Goal: Task Accomplishment & Management: Use online tool/utility

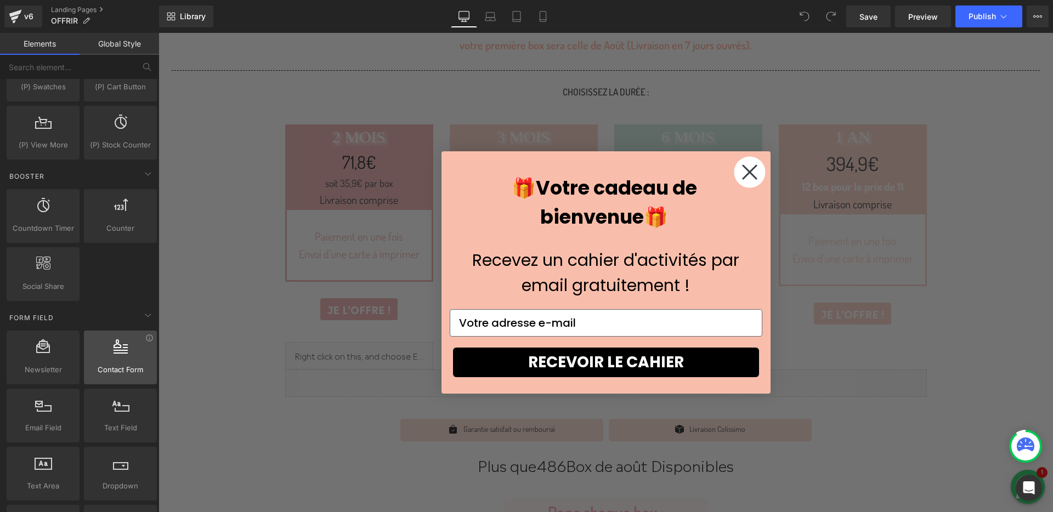
scroll to position [1240, 0]
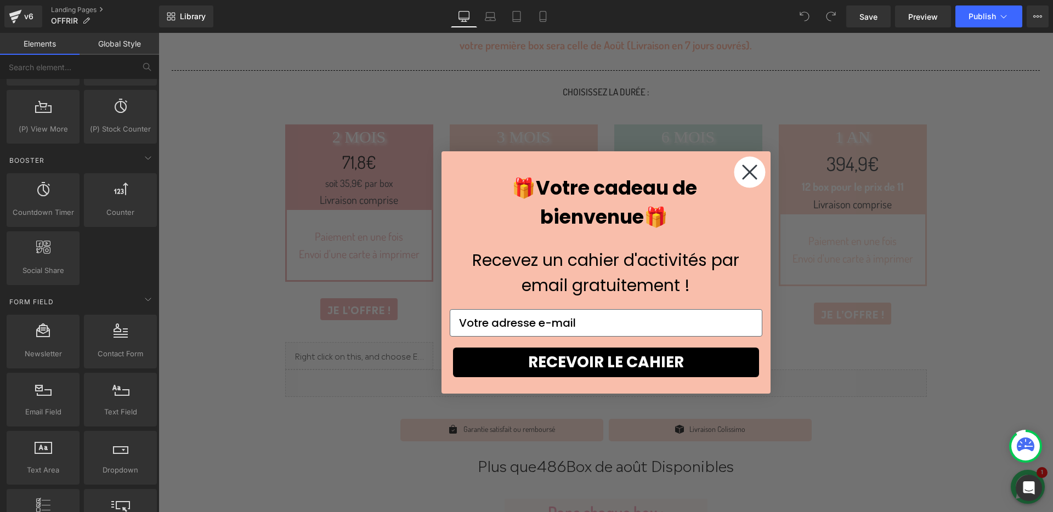
click at [751, 165] on circle "Close dialog" at bounding box center [749, 172] width 31 height 31
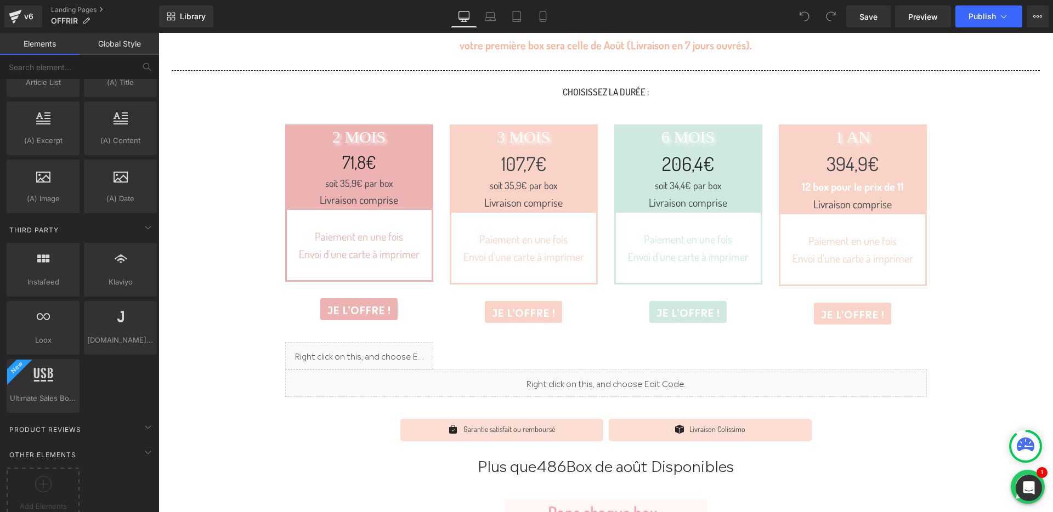
scroll to position [1987, 0]
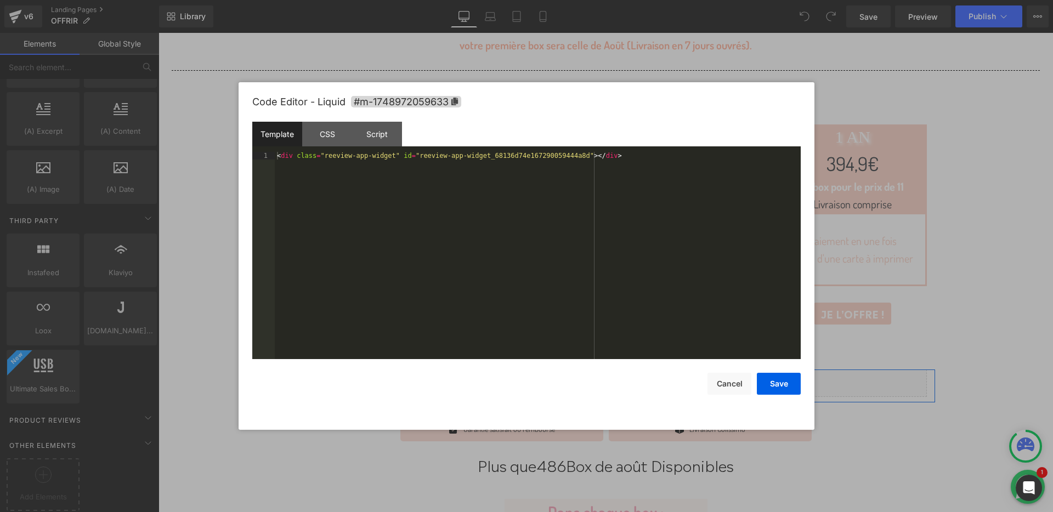
click at [624, 377] on div "Liquid" at bounding box center [606, 383] width 642 height 27
click at [345, 138] on div "CSS" at bounding box center [327, 134] width 50 height 25
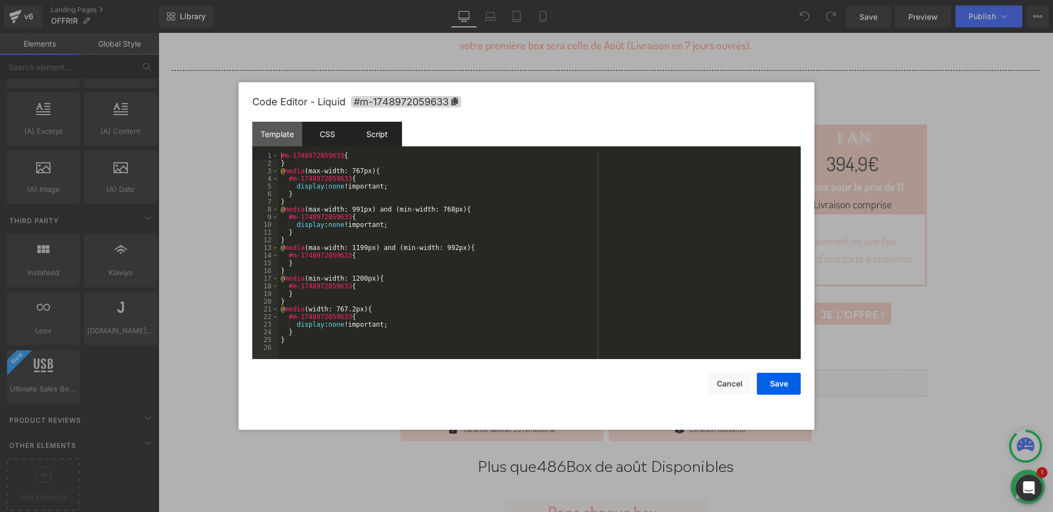
click at [366, 136] on div "Script" at bounding box center [377, 134] width 50 height 25
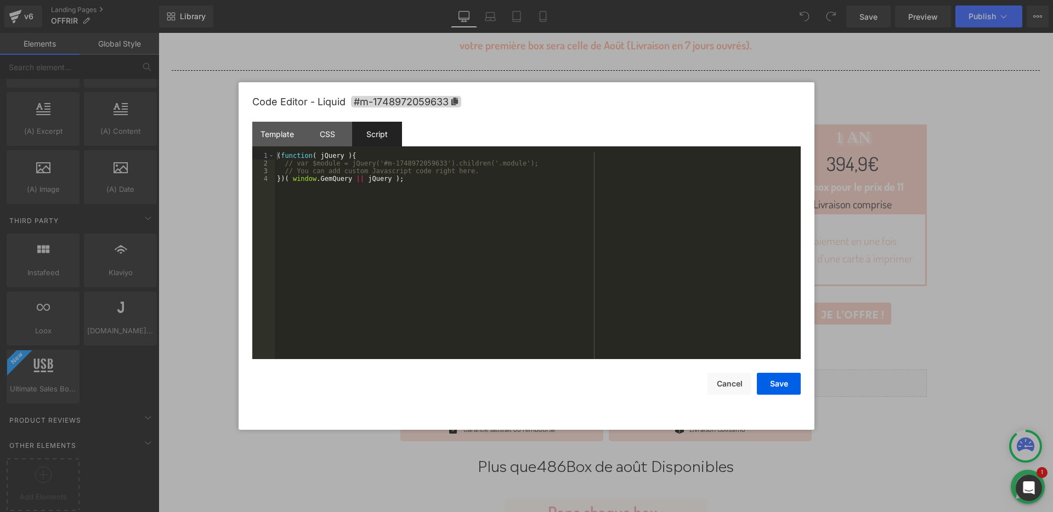
click at [823, 81] on div at bounding box center [526, 256] width 1053 height 512
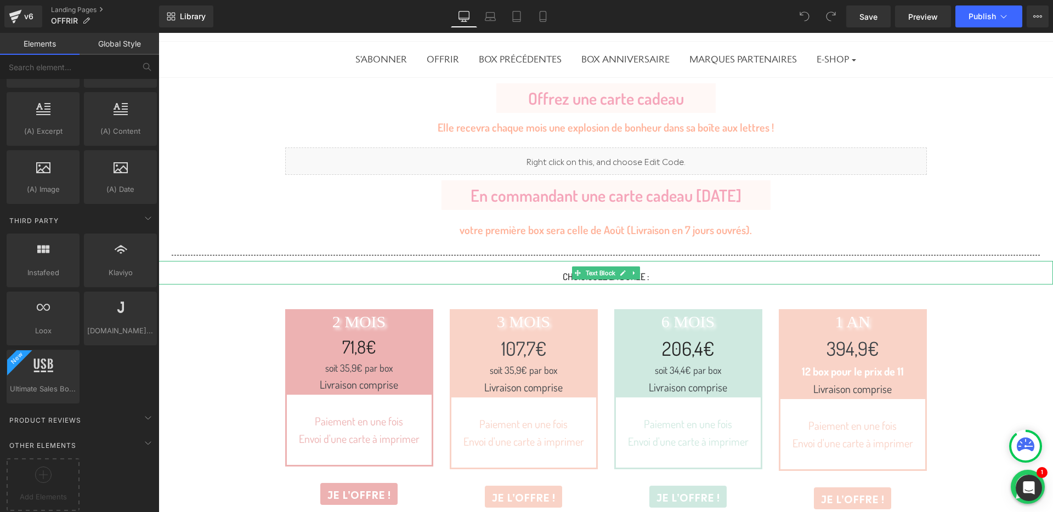
scroll to position [0, 0]
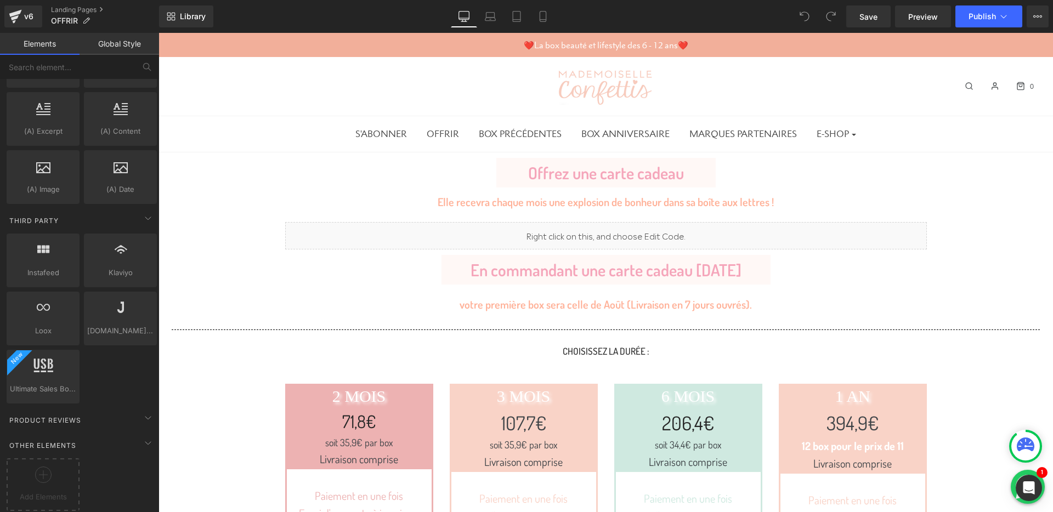
click at [397, 136] on link "S'ABONNER" at bounding box center [381, 134] width 68 height 25
click at [23, 13] on div "v6" at bounding box center [29, 16] width 14 height 14
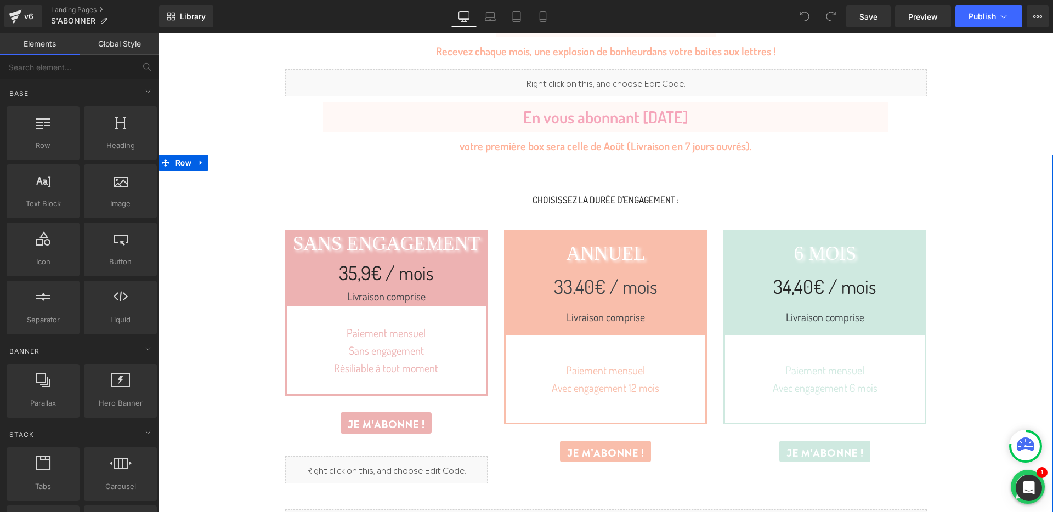
scroll to position [152, 0]
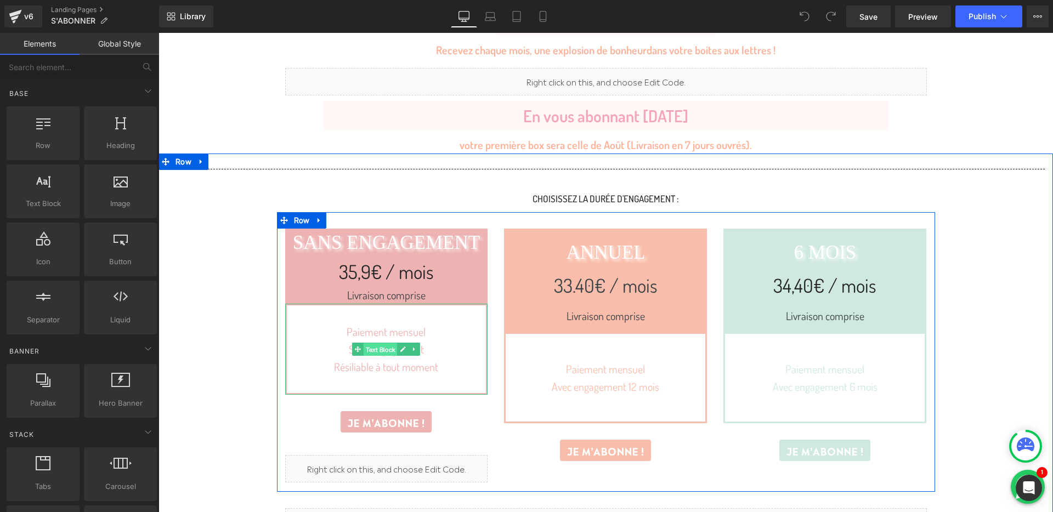
click at [393, 345] on span "Text Block" at bounding box center [381, 349] width 34 height 13
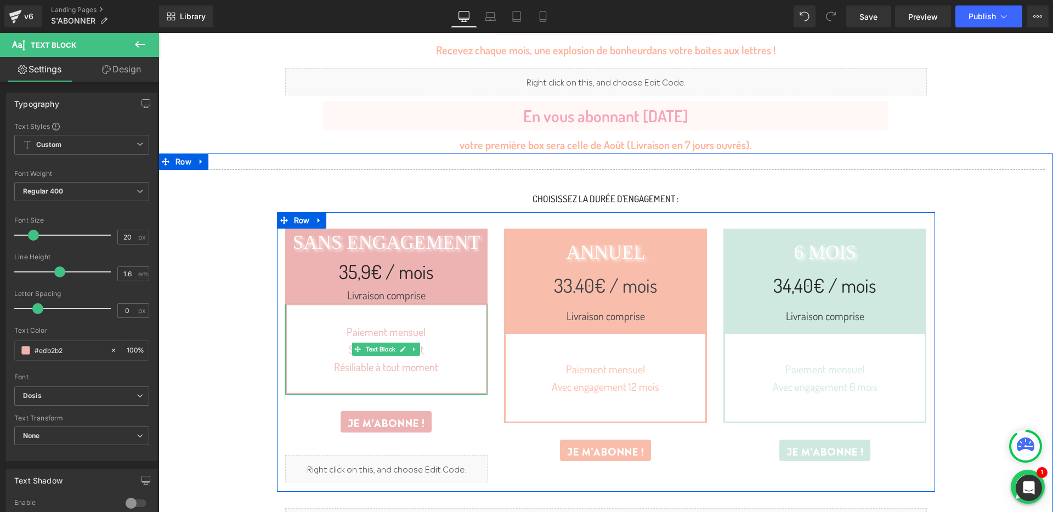
click at [438, 393] on div "Paiement mensuel Sans engagement Résiliable à tout moment Text Block" at bounding box center [386, 349] width 203 height 91
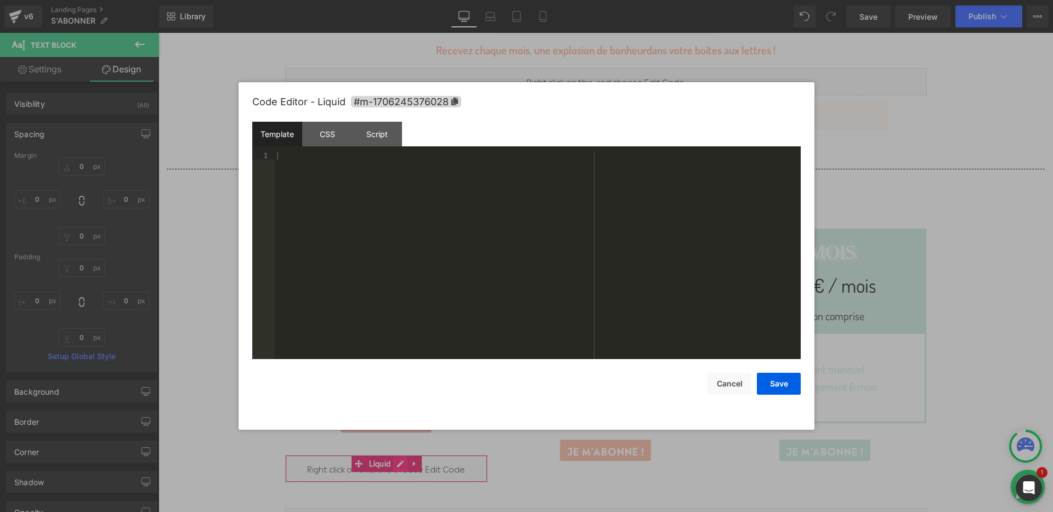
click at [400, 463] on div "Liquid" at bounding box center [386, 468] width 203 height 27
click at [372, 133] on div "Script" at bounding box center [377, 134] width 50 height 25
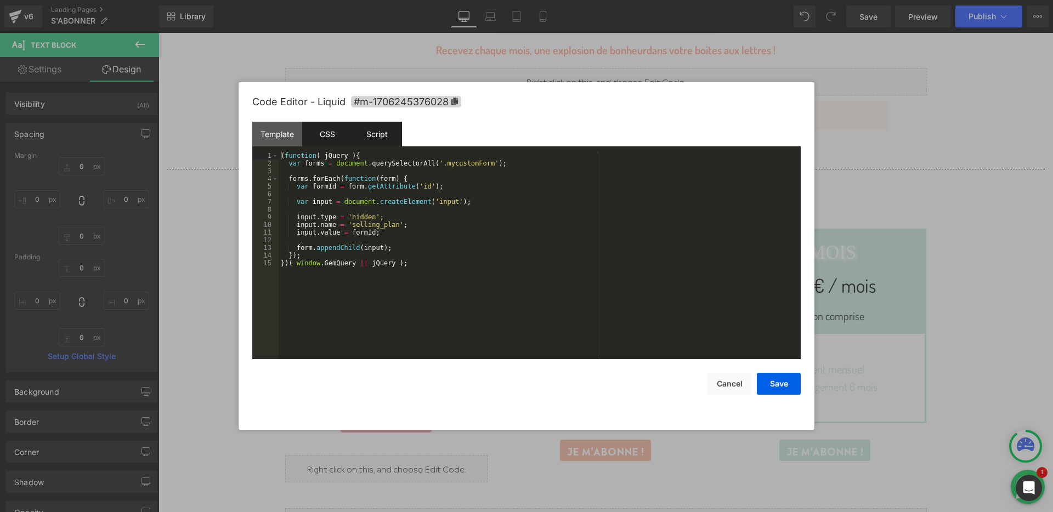
click at [343, 135] on div "CSS" at bounding box center [327, 134] width 50 height 25
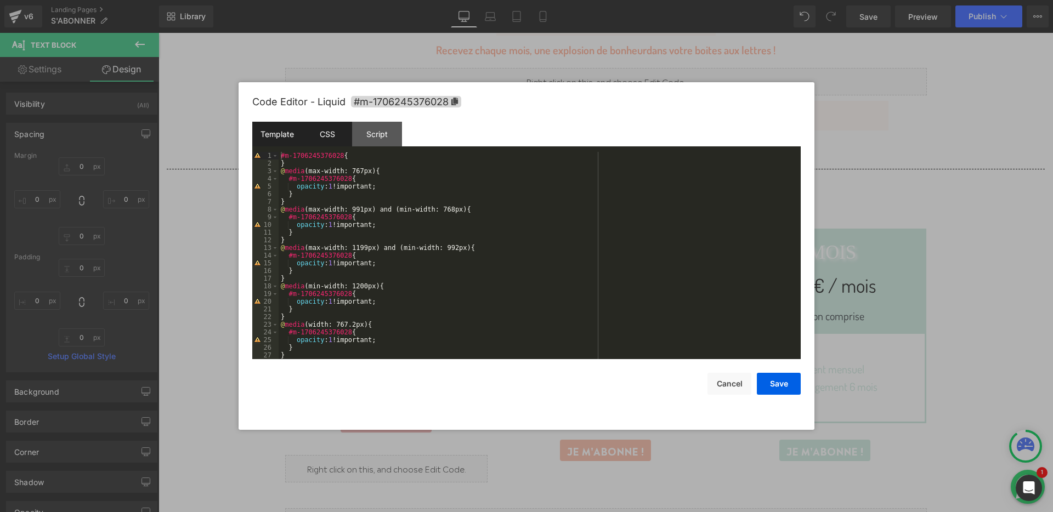
click at [286, 131] on div "Template" at bounding box center [277, 134] width 50 height 25
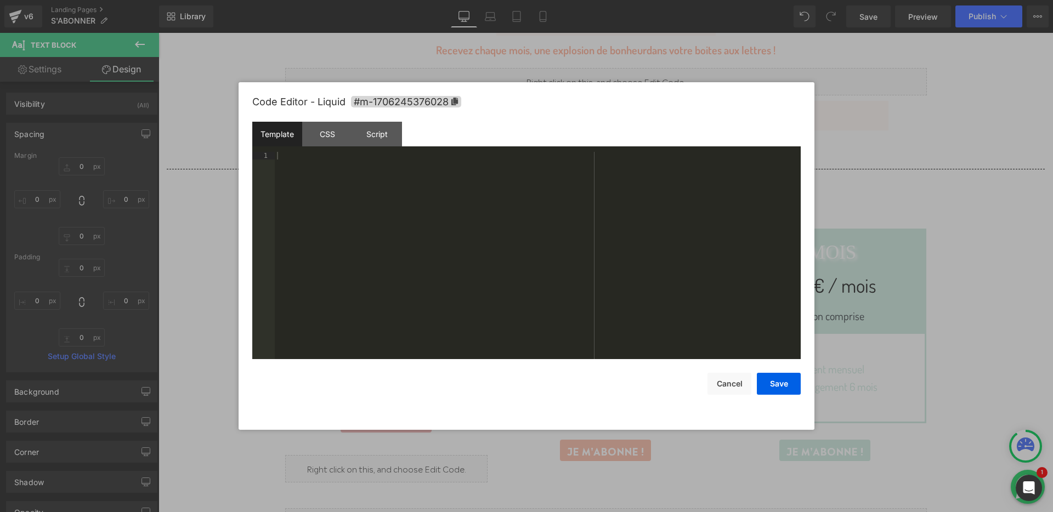
click at [370, 147] on div "Template CSS Script Data" at bounding box center [526, 137] width 549 height 30
click at [372, 147] on div "Template CSS Script Data" at bounding box center [526, 137] width 549 height 30
click at [378, 139] on div "Script" at bounding box center [377, 134] width 50 height 25
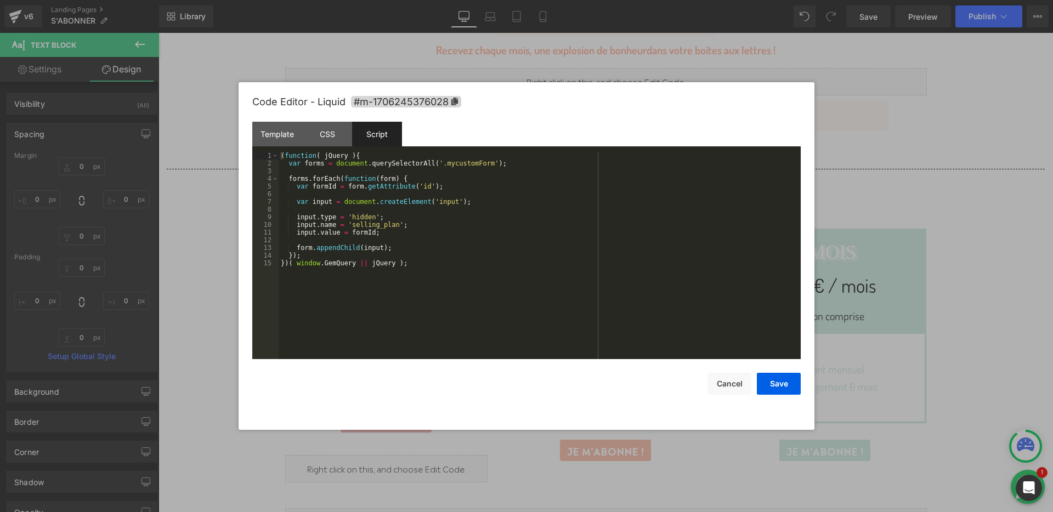
drag, startPoint x: 925, startPoint y: 174, endPoint x: 766, endPoint y: 141, distance: 162.4
click at [925, 174] on div at bounding box center [526, 256] width 1053 height 512
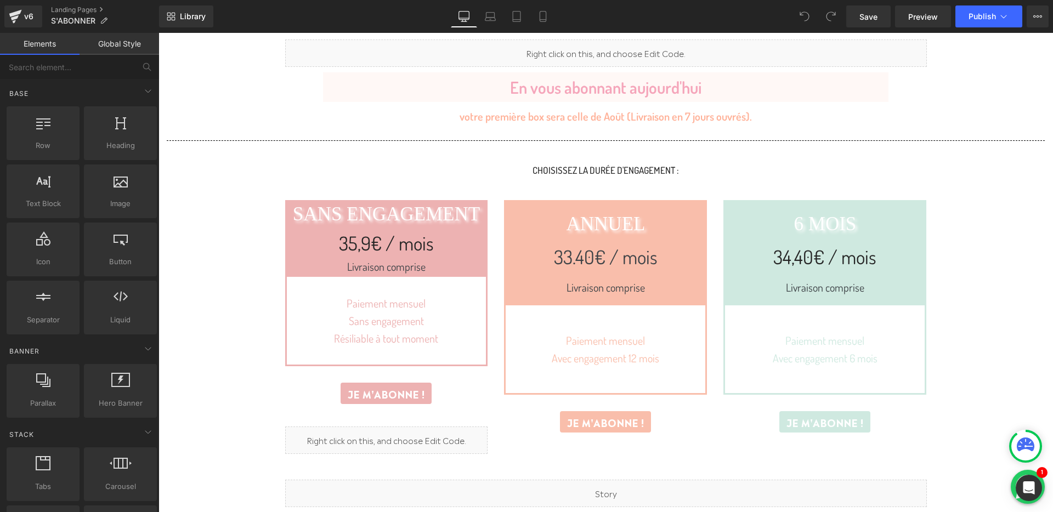
click at [455, 357] on p at bounding box center [387, 356] width 200 height 18
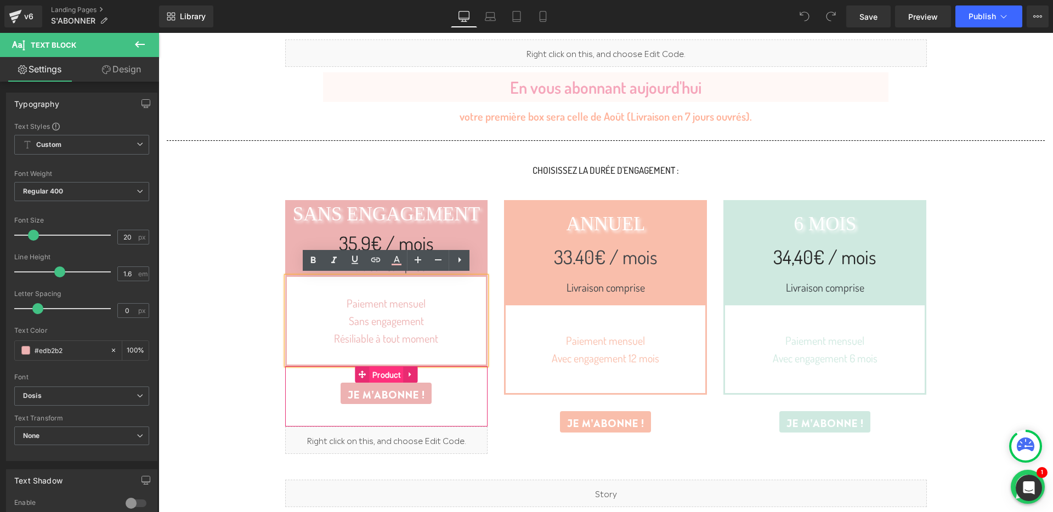
click at [395, 380] on span "Product" at bounding box center [386, 375] width 33 height 16
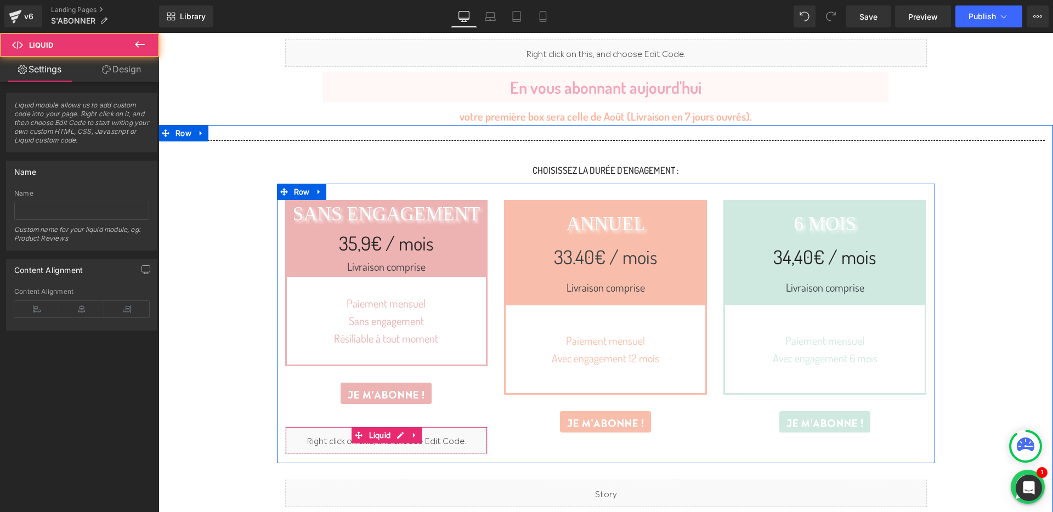
click at [459, 439] on div "Liquid" at bounding box center [386, 440] width 203 height 27
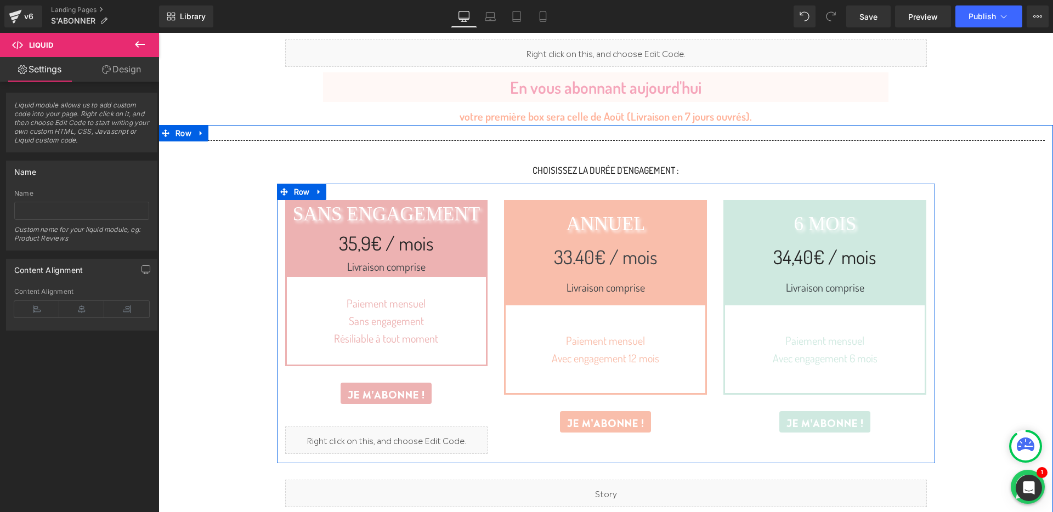
click at [403, 433] on div "Liquid" at bounding box center [386, 440] width 203 height 27
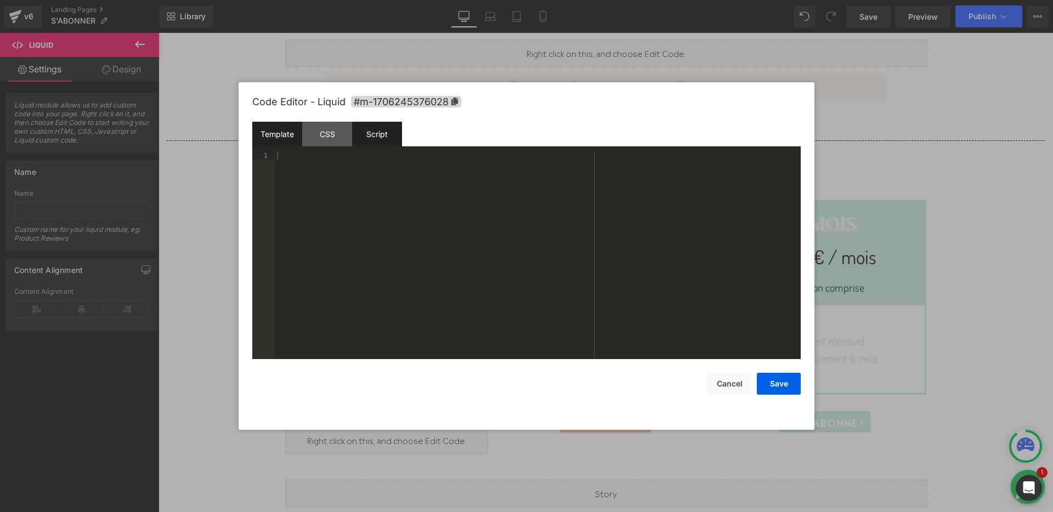
click at [377, 130] on div "Script" at bounding box center [377, 134] width 50 height 25
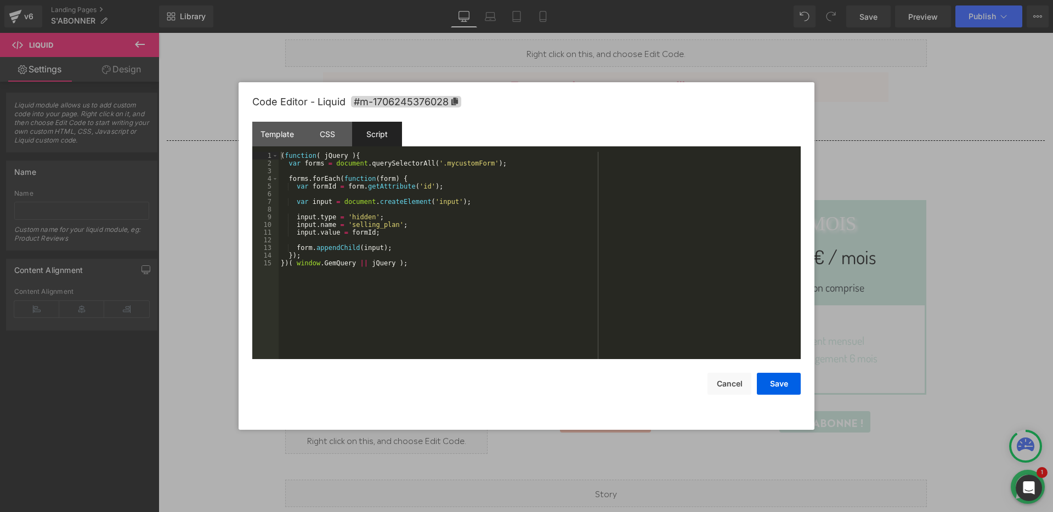
click at [375, 227] on div "( function ( jQuery ) { var forms = document . querySelectorAll ( '.mycustomFor…" at bounding box center [540, 263] width 522 height 223
click at [233, 58] on div at bounding box center [526, 256] width 1053 height 512
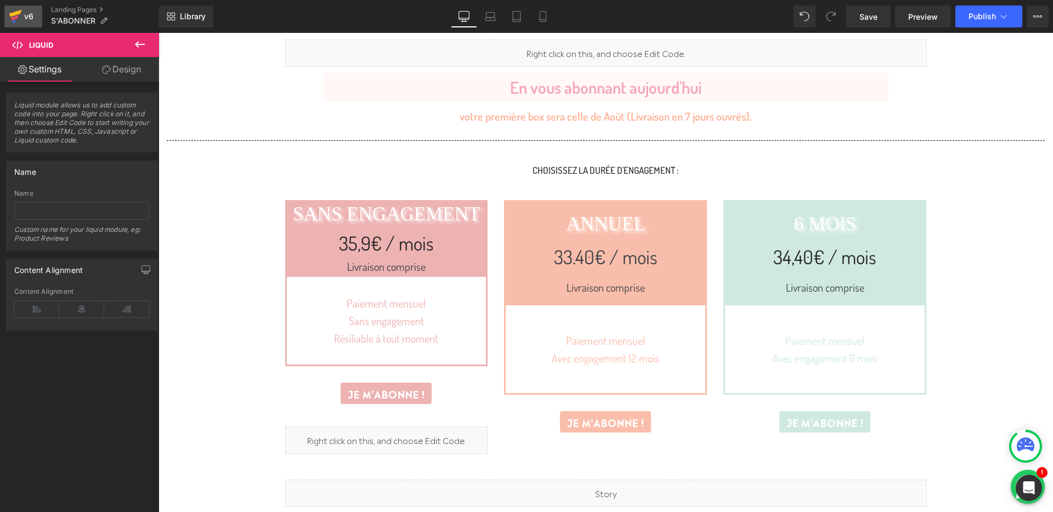
click at [16, 10] on icon at bounding box center [15, 16] width 13 height 27
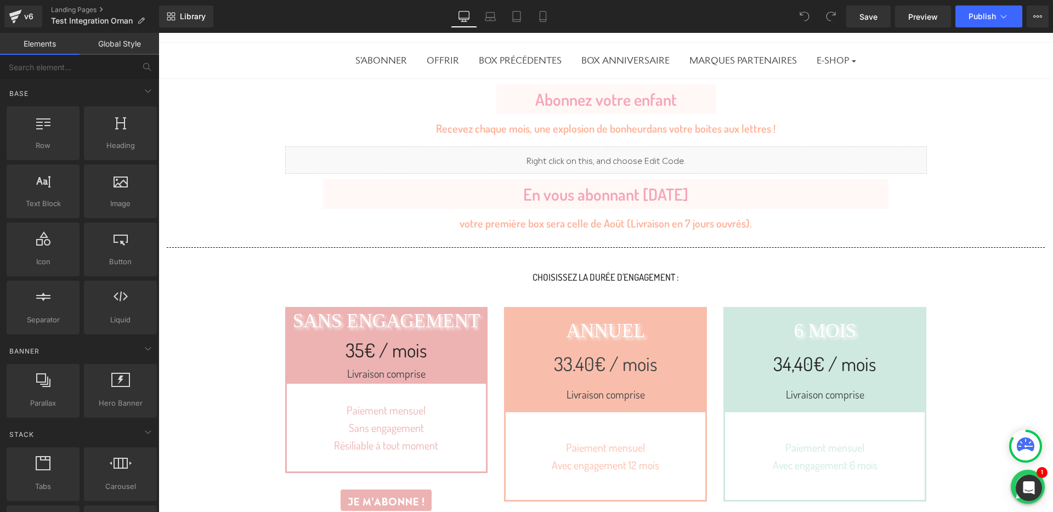
scroll to position [106, 0]
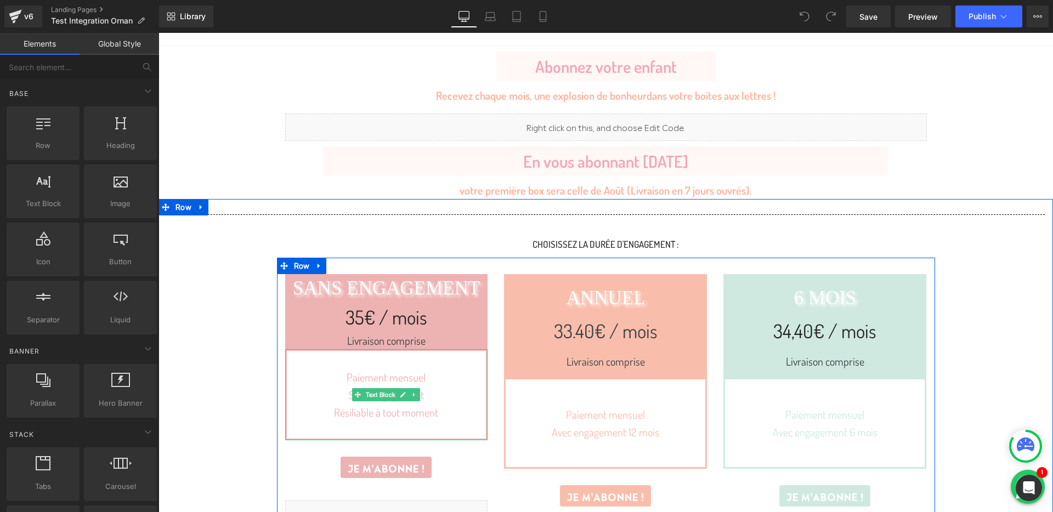
click at [443, 412] on p "Résiliable à tout moment" at bounding box center [387, 413] width 200 height 18
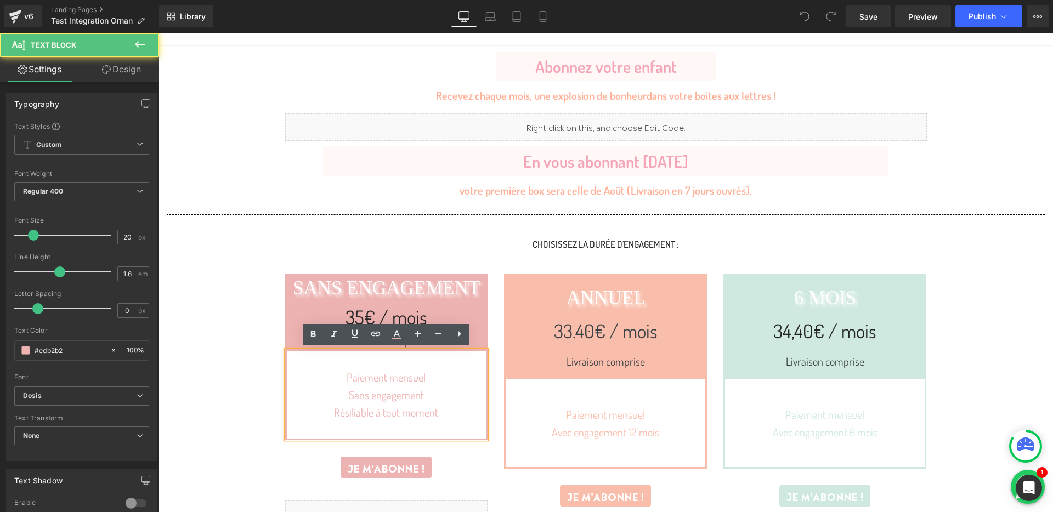
scroll to position [0, 0]
click at [390, 434] on p at bounding box center [387, 430] width 200 height 18
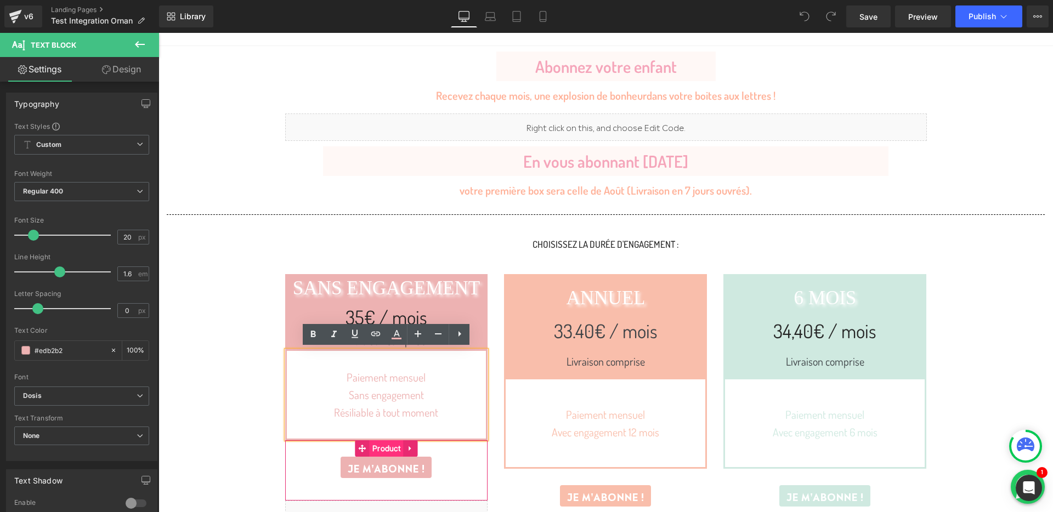
click at [386, 454] on span "Product" at bounding box center [386, 448] width 33 height 16
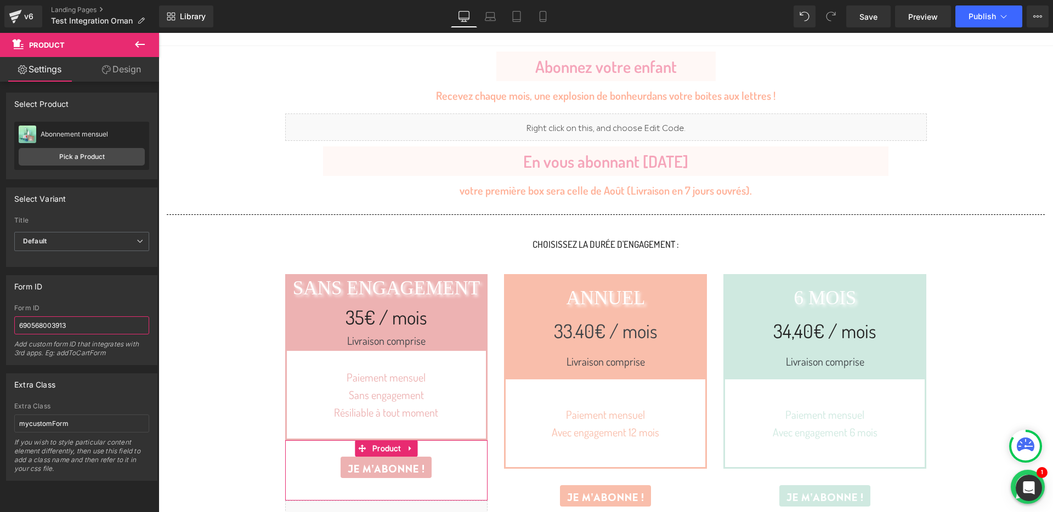
click at [102, 328] on input "690568003913" at bounding box center [81, 325] width 135 height 18
type input "690598347081"
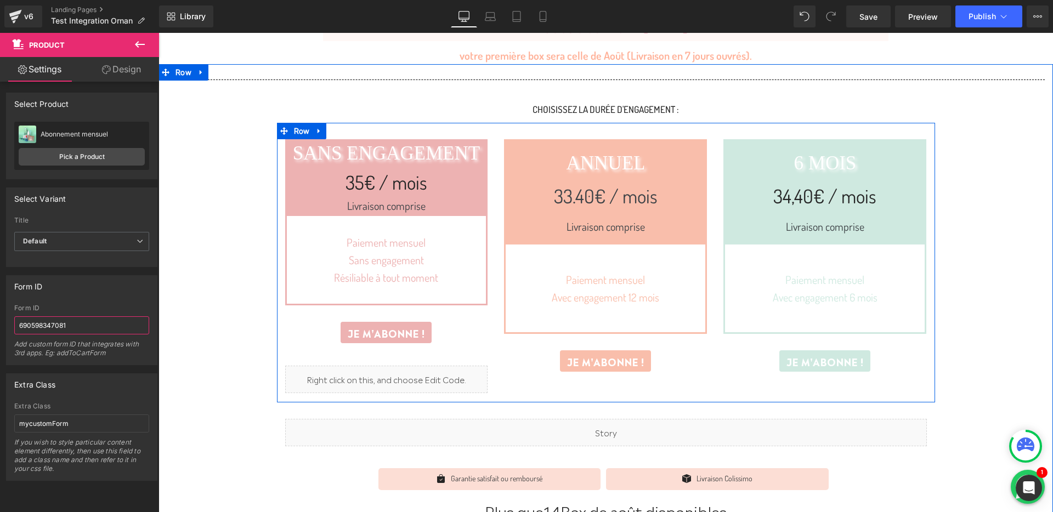
scroll to position [250, 0]
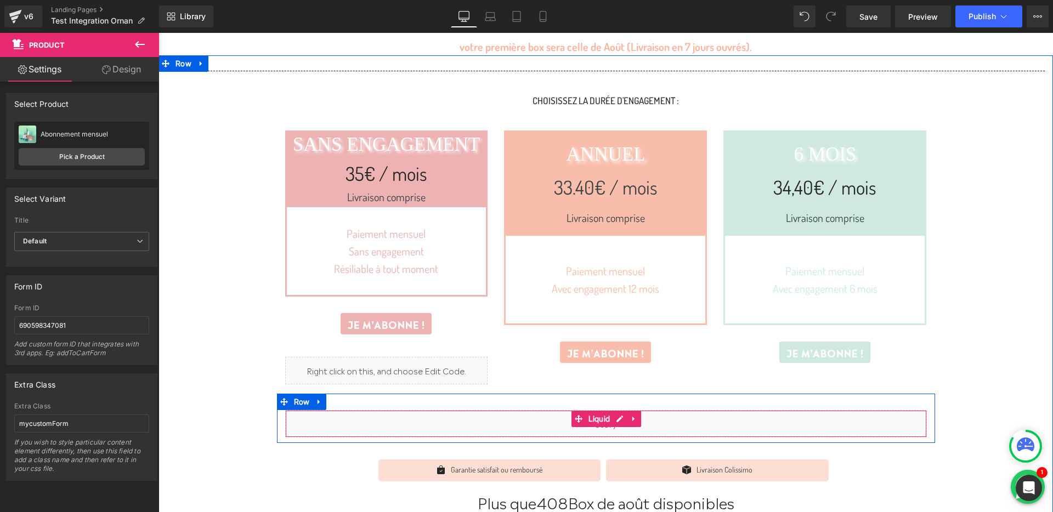
click at [524, 423] on div "Liquid" at bounding box center [606, 423] width 642 height 27
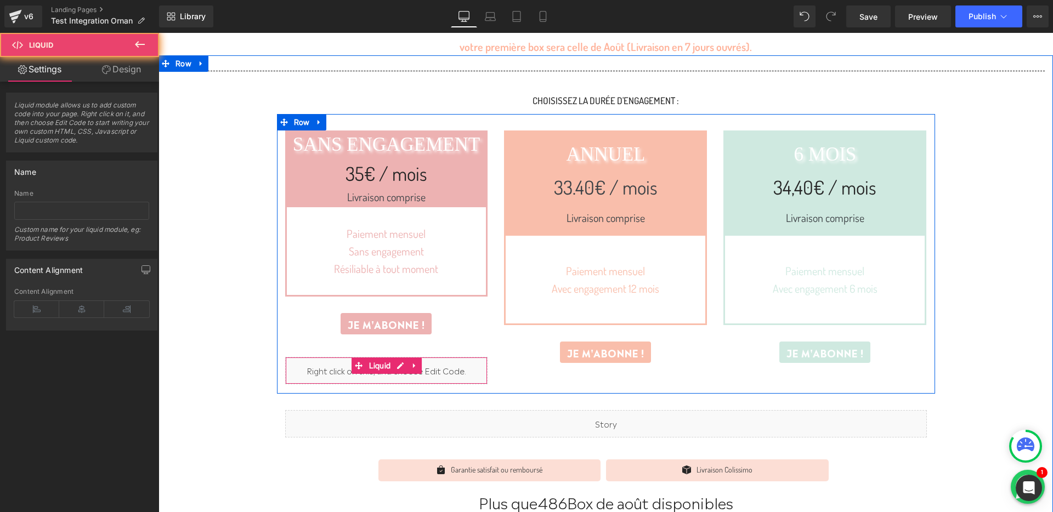
click at [445, 363] on div "Liquid" at bounding box center [386, 370] width 203 height 27
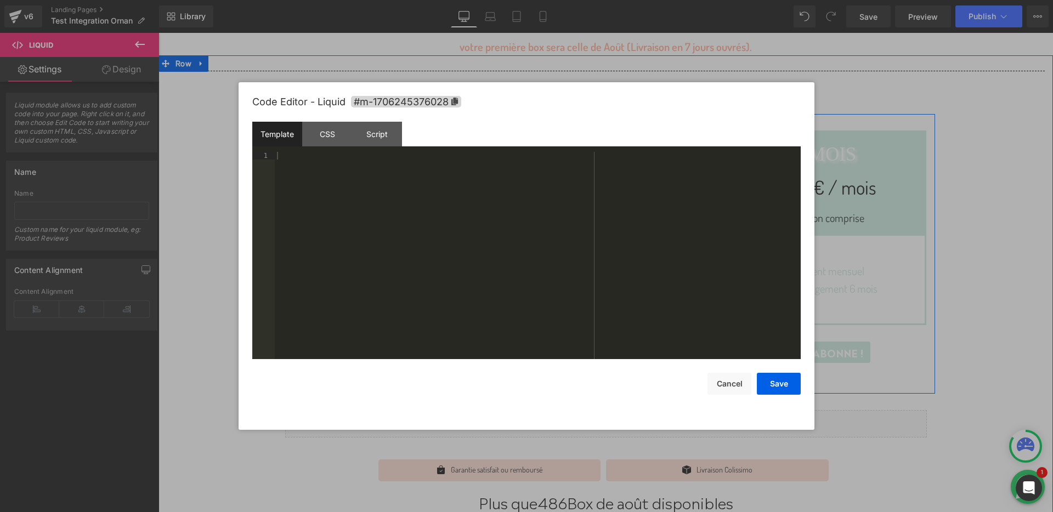
click at [401, 365] on div "Liquid" at bounding box center [386, 370] width 203 height 27
click at [385, 140] on div "Script" at bounding box center [377, 134] width 50 height 25
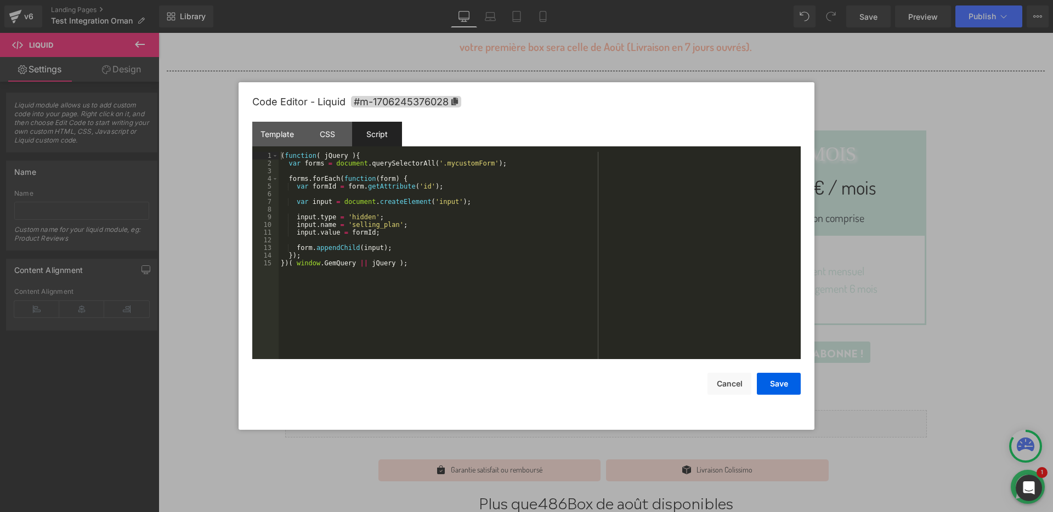
click at [0, 0] on div at bounding box center [0, 0] width 0 height 0
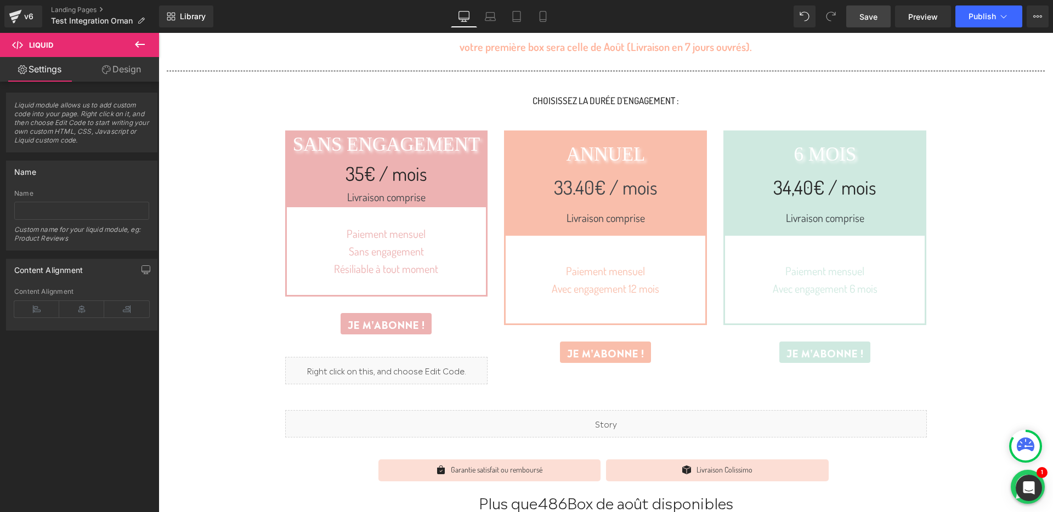
click at [857, 16] on link "Save" at bounding box center [868, 16] width 44 height 22
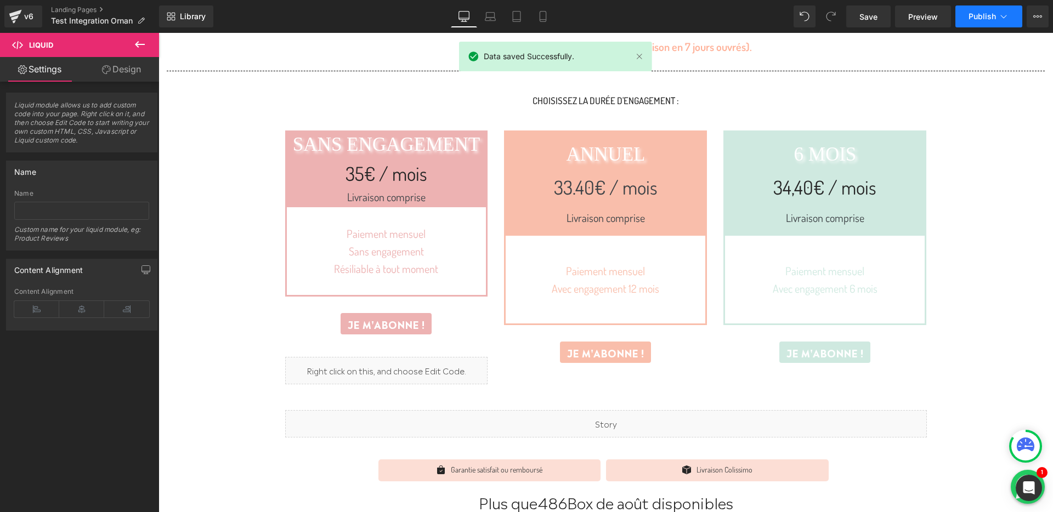
click at [985, 16] on span "Publish" at bounding box center [982, 16] width 27 height 9
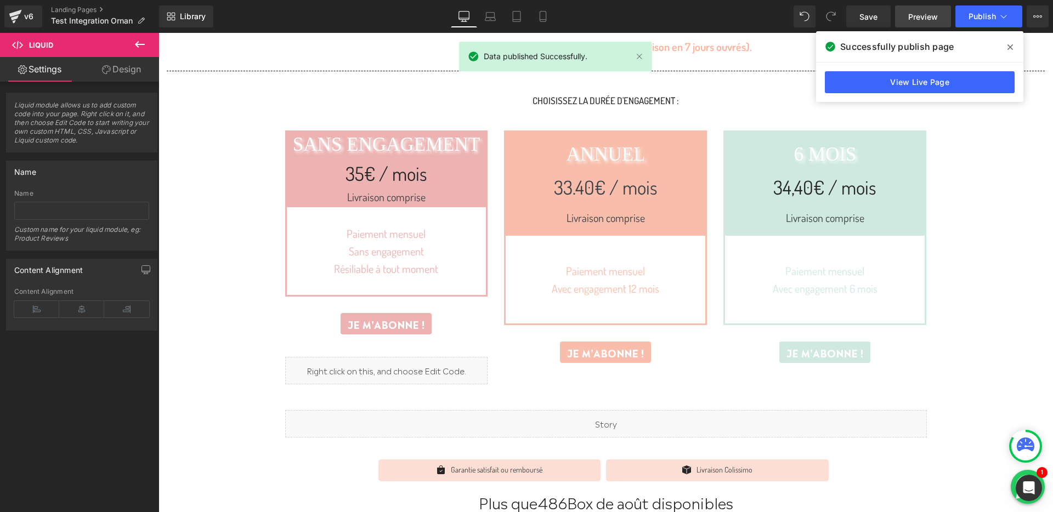
click at [925, 15] on span "Preview" at bounding box center [923, 17] width 30 height 12
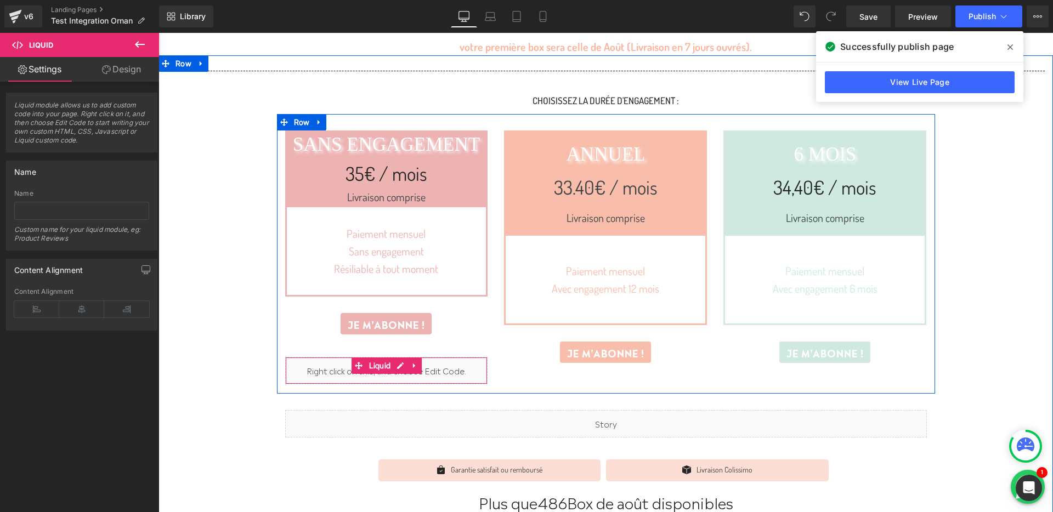
click at [464, 363] on div "Liquid" at bounding box center [386, 370] width 203 height 27
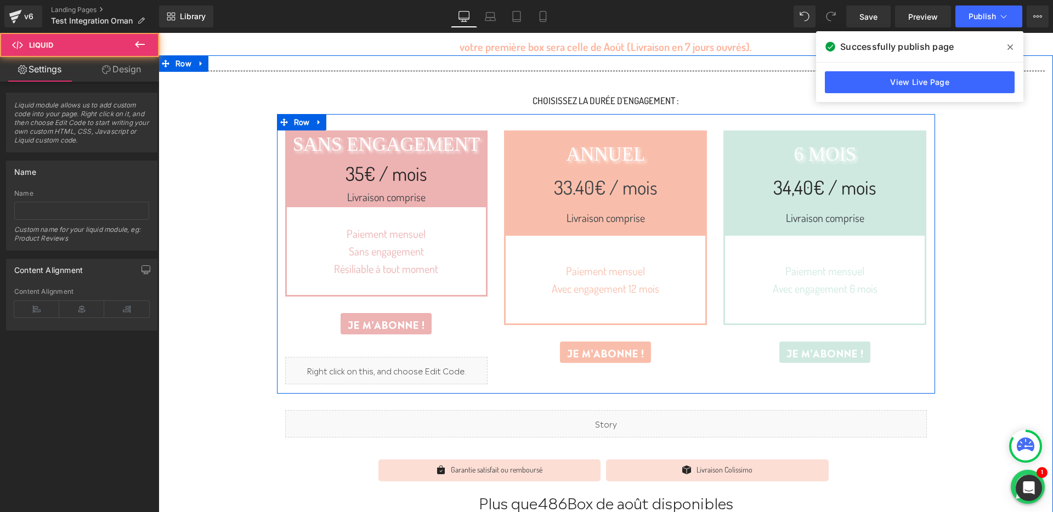
click at [402, 370] on div "Liquid" at bounding box center [386, 370] width 203 height 27
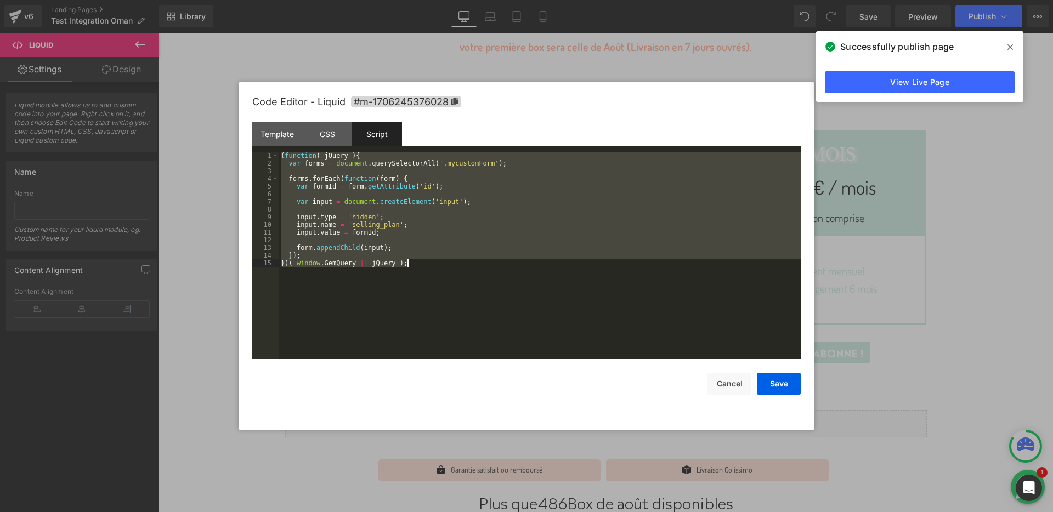
click at [0, 0] on button "Cancel" at bounding box center [0, 0] width 0 height 0
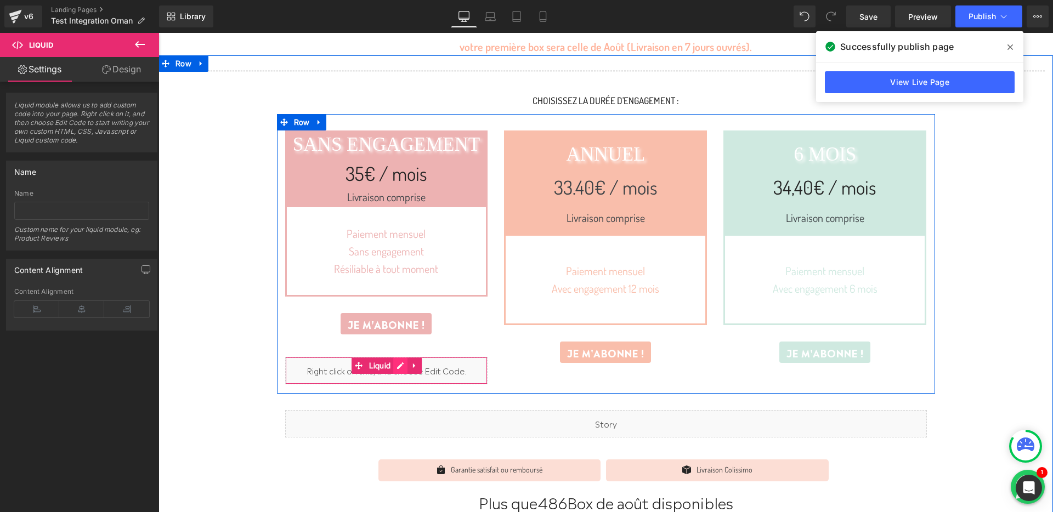
click at [400, 368] on div "Liquid" at bounding box center [386, 370] width 203 height 27
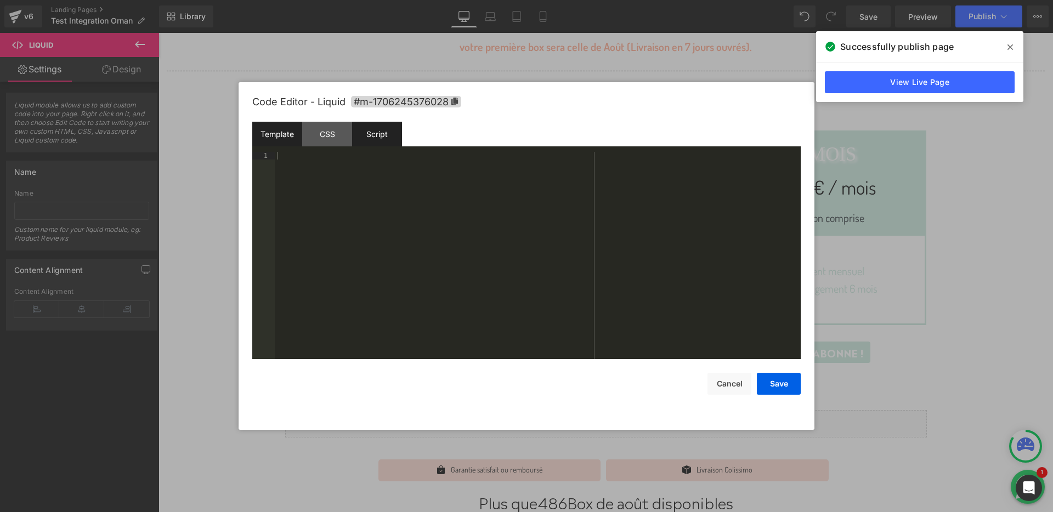
click at [381, 139] on div "Script" at bounding box center [377, 134] width 50 height 25
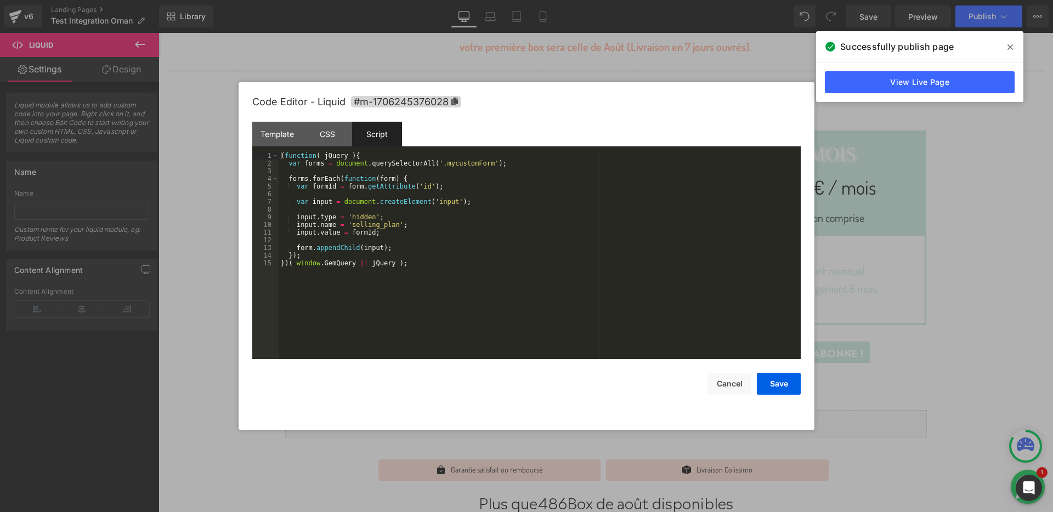
click at [369, 327] on div "( function ( jQuery ) { var forms = document . querySelectorAll ( '.mycustomFor…" at bounding box center [540, 263] width 522 height 223
click at [302, 228] on div "( function ( jQuery ) { var forms = document . querySelectorAll ( '.mycustomFor…" at bounding box center [540, 263] width 522 height 223
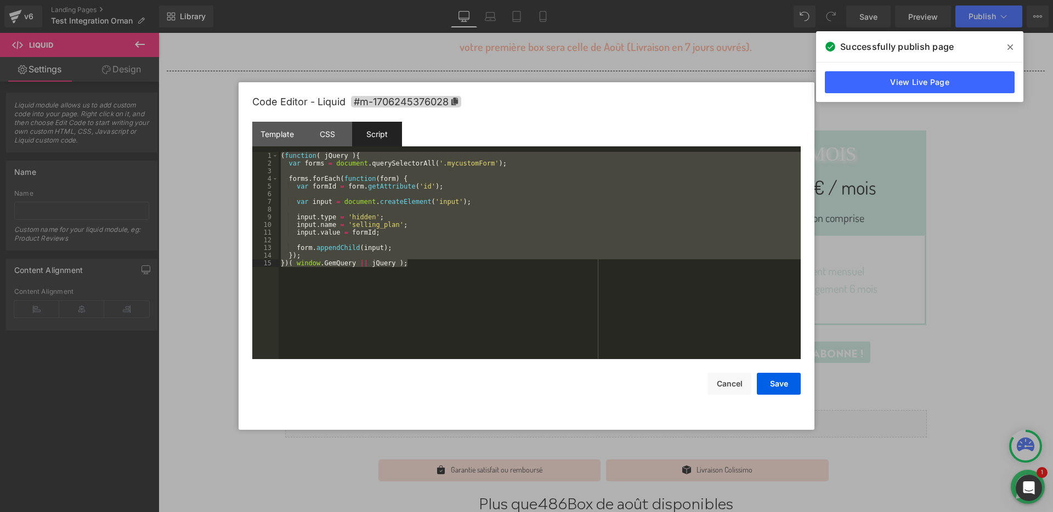
click at [450, 199] on div "( function ( jQuery ) { var forms = document . querySelectorAll ( '.mycustomFor…" at bounding box center [540, 263] width 522 height 223
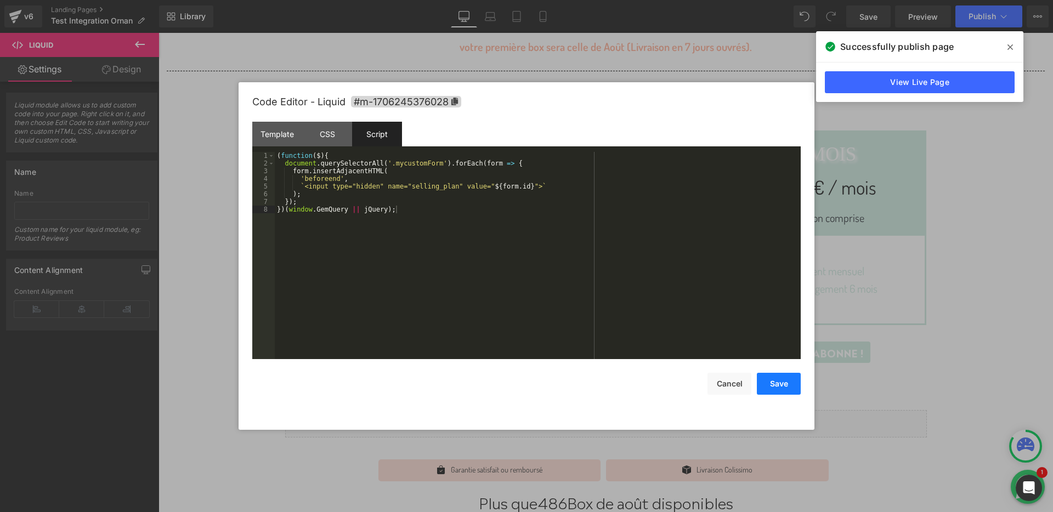
click at [0, 0] on button "Save" at bounding box center [0, 0] width 0 height 0
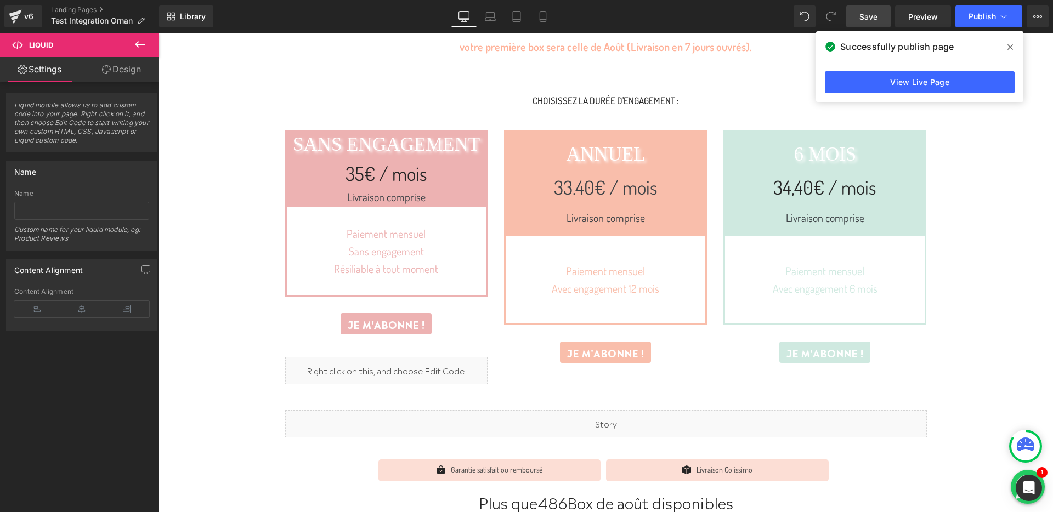
click at [873, 9] on link "Save" at bounding box center [868, 16] width 44 height 22
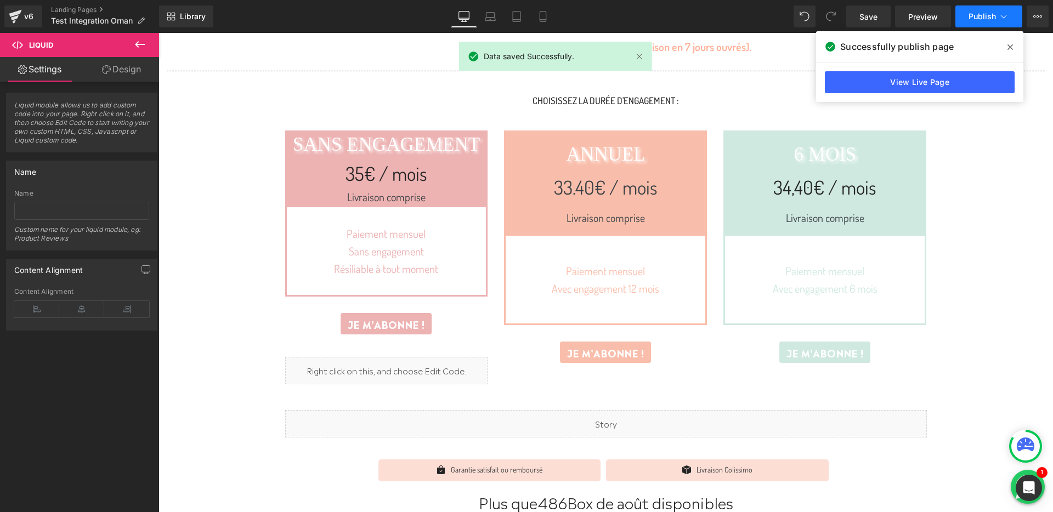
click at [971, 13] on span "Publish" at bounding box center [982, 16] width 27 height 9
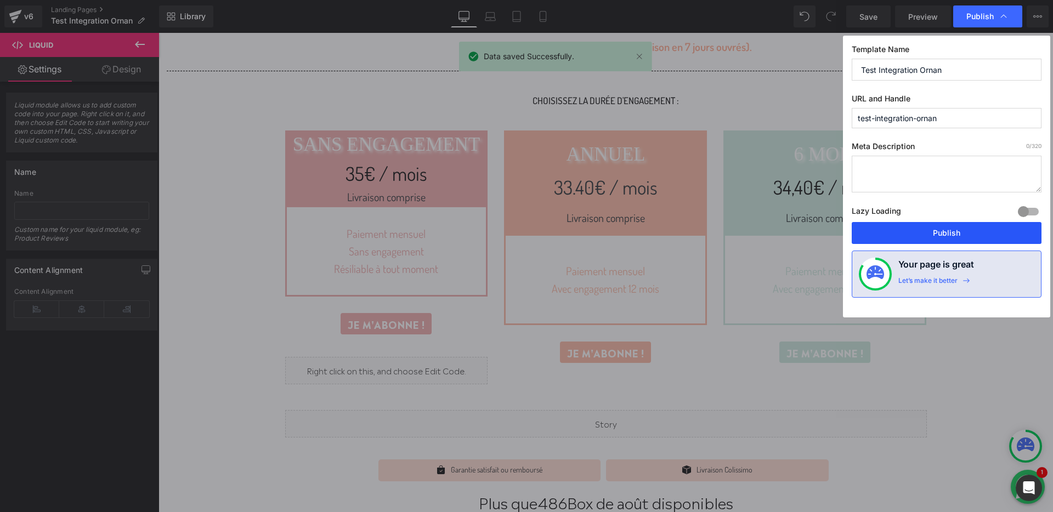
click at [923, 229] on button "Publish" at bounding box center [947, 233] width 190 height 22
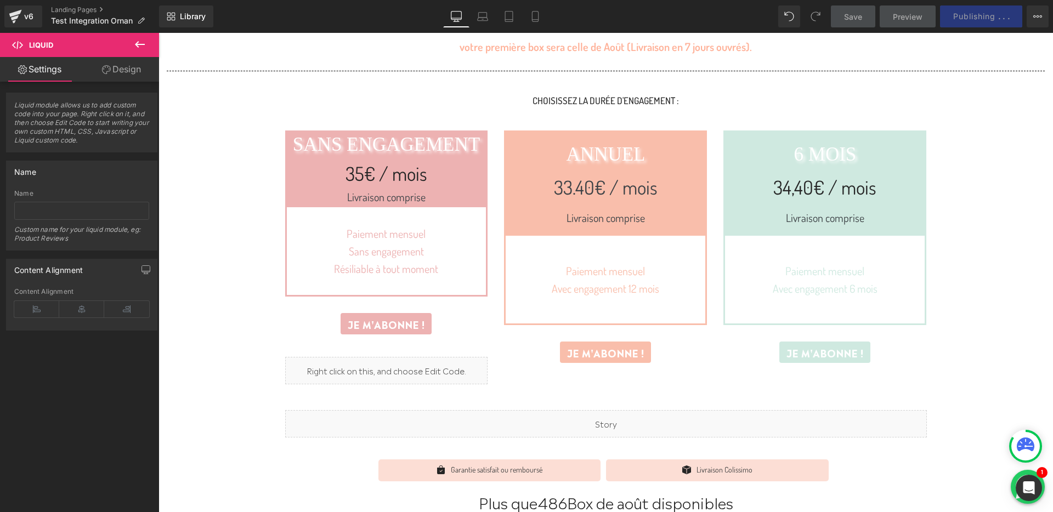
click at [861, 30] on div "Library Desktop Desktop Laptop Tablet Mobile Save Preview Publishing . . . Sche…" at bounding box center [606, 16] width 894 height 33
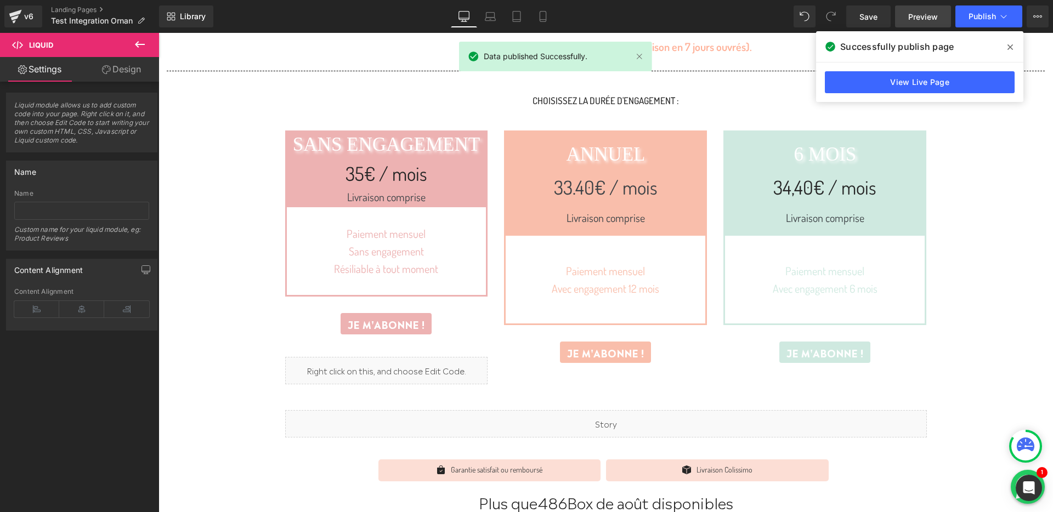
click at [907, 21] on link "Preview" at bounding box center [923, 16] width 56 height 22
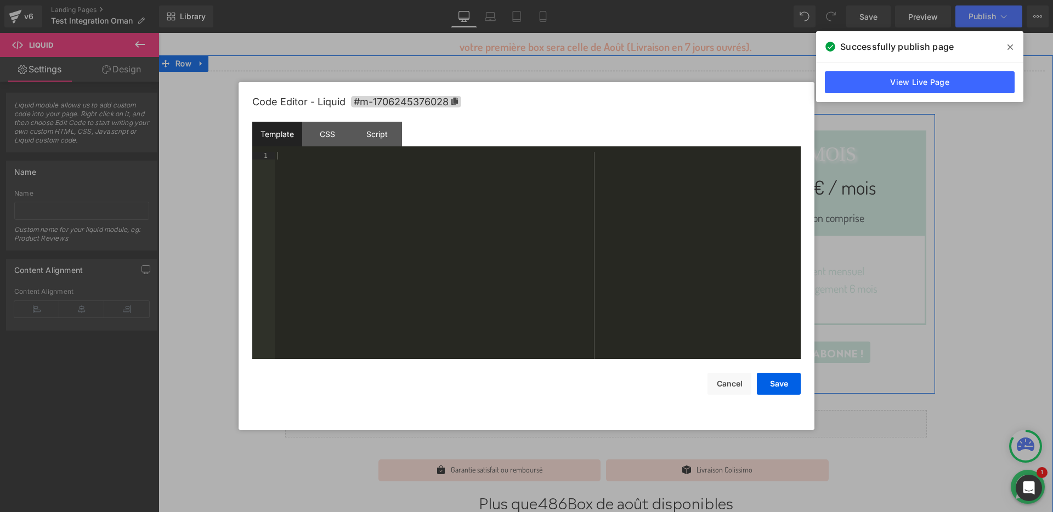
click at [405, 365] on div "Liquid" at bounding box center [386, 370] width 203 height 27
click at [393, 138] on div "Script" at bounding box center [377, 134] width 50 height 25
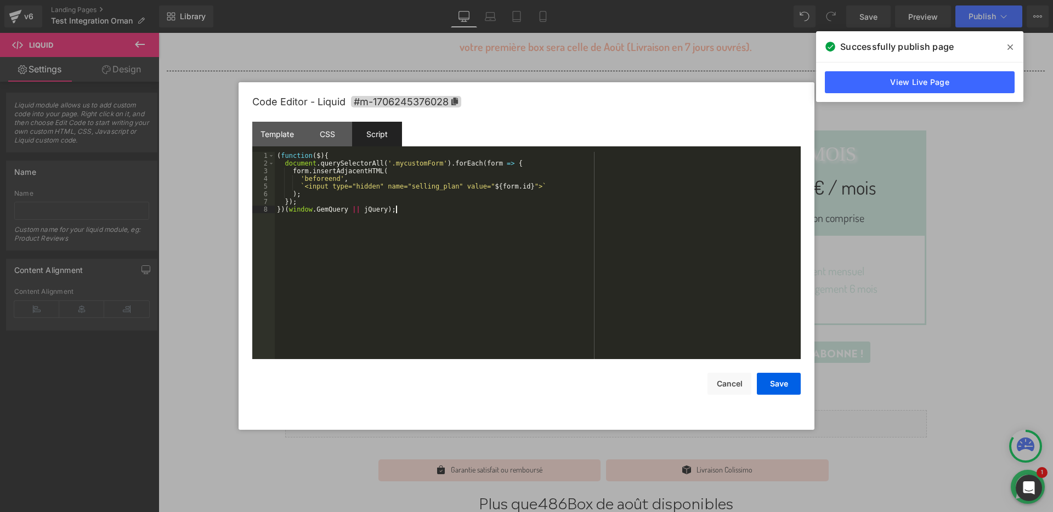
click at [436, 227] on div "( function ( $ ) { document . querySelectorAll ( '.mycustomForm' ) . forEach ( …" at bounding box center [538, 263] width 526 height 223
click at [477, 210] on div "( function ( $ ) { document . querySelectorAll ( '.mycustomForm' ) . forEach ( …" at bounding box center [538, 263] width 526 height 223
click at [481, 205] on div "( function ( $ ) { document . querySelectorAll ( '.mycustomForm' ) . forEach ( …" at bounding box center [538, 263] width 526 height 223
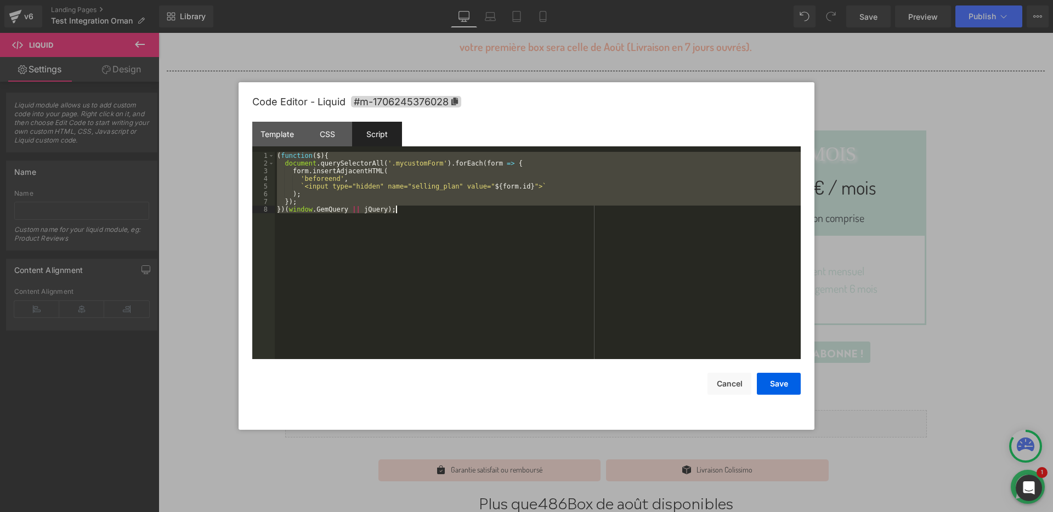
click at [416, 208] on div "( function ( $ ) { document . querySelectorAll ( '.mycustomForm' ) . forEach ( …" at bounding box center [538, 263] width 526 height 223
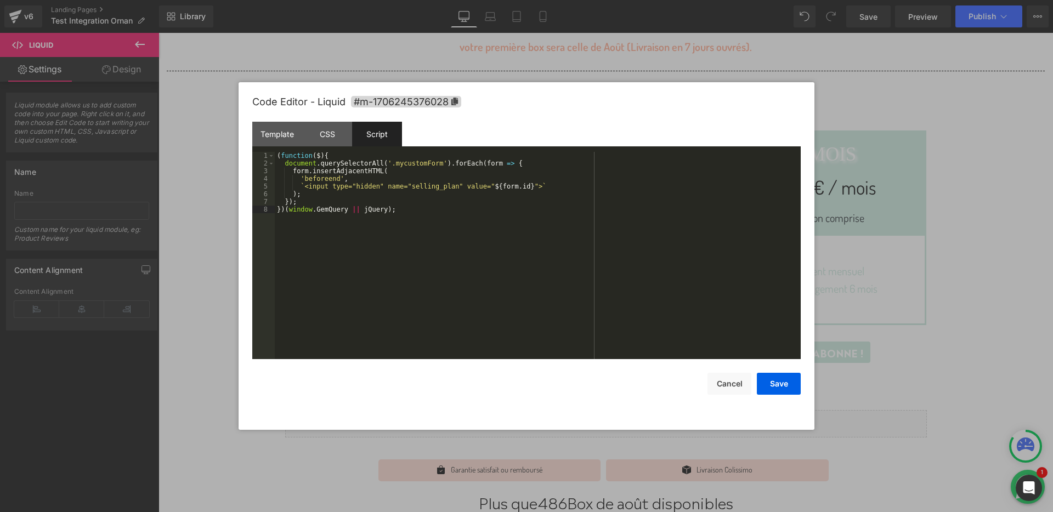
click at [438, 228] on div "( function ( $ ) { document . querySelectorAll ( '.mycustomForm' ) . forEach ( …" at bounding box center [538, 263] width 526 height 223
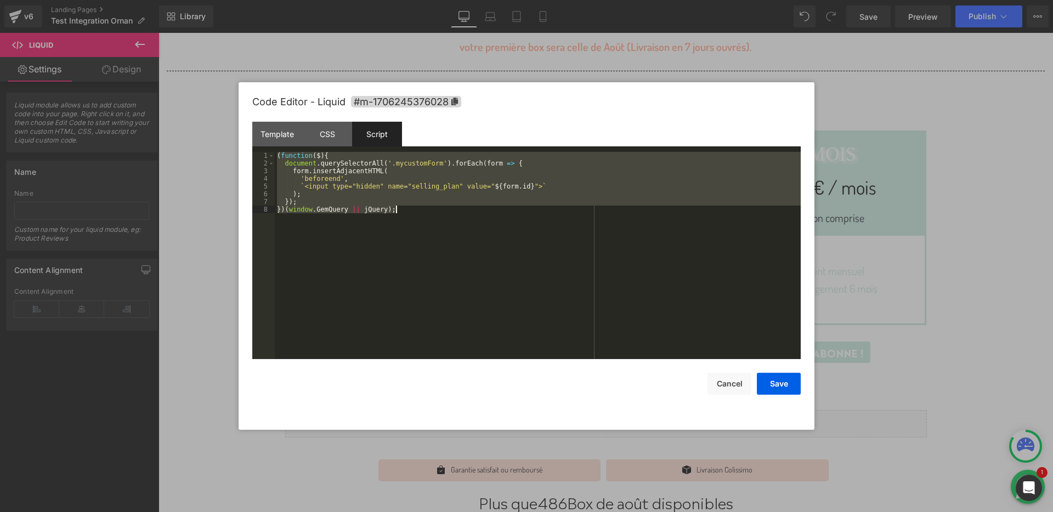
click at [414, 212] on div "( function ( $ ) { document . querySelectorAll ( '.mycustomForm' ) . forEach ( …" at bounding box center [538, 263] width 526 height 223
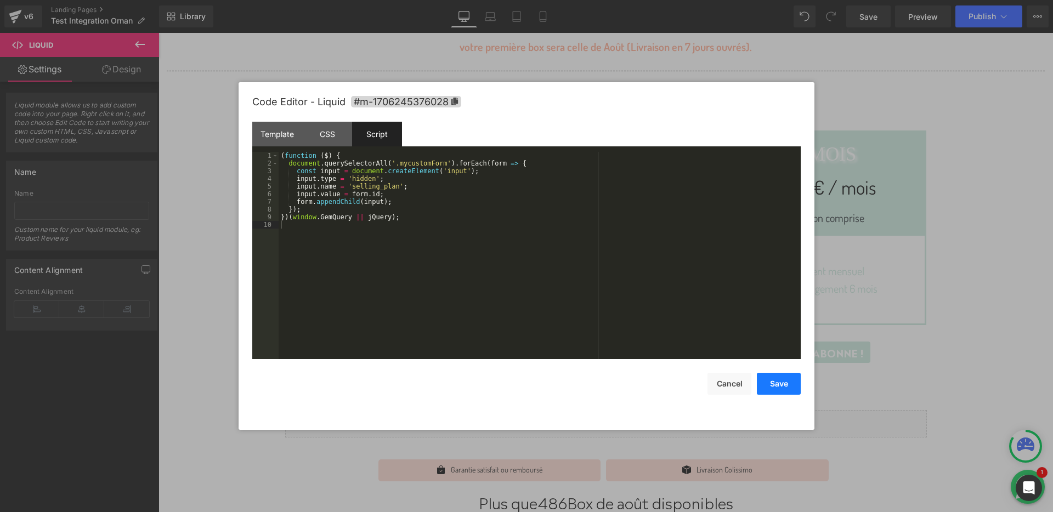
click at [770, 385] on button "Save" at bounding box center [779, 384] width 44 height 22
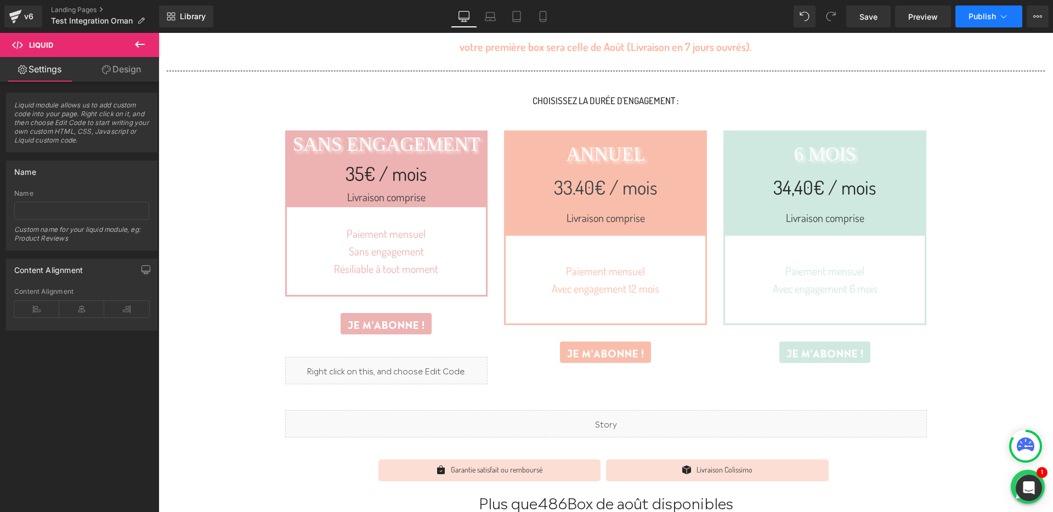
click at [977, 20] on span "Publish" at bounding box center [982, 16] width 27 height 9
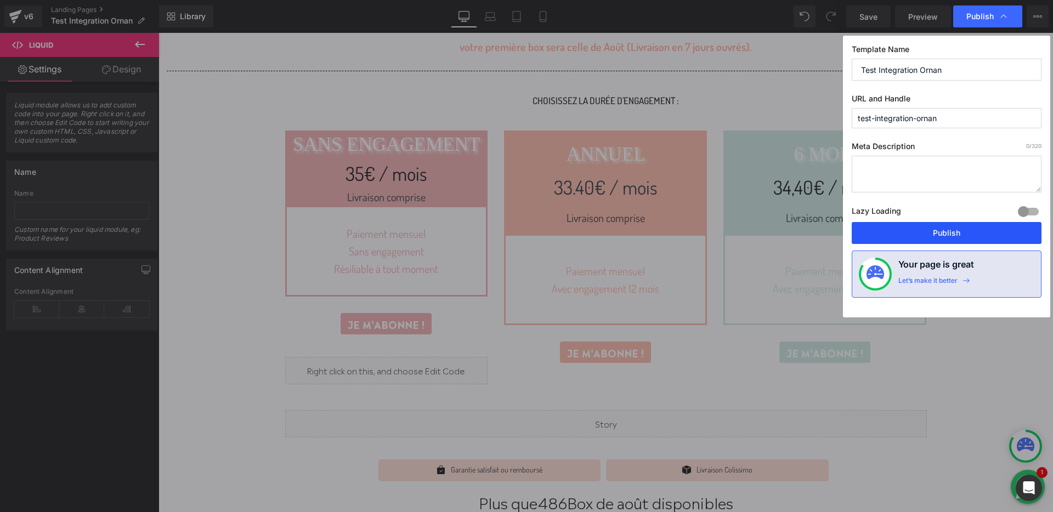
click at [0, 0] on button "Publish" at bounding box center [0, 0] width 0 height 0
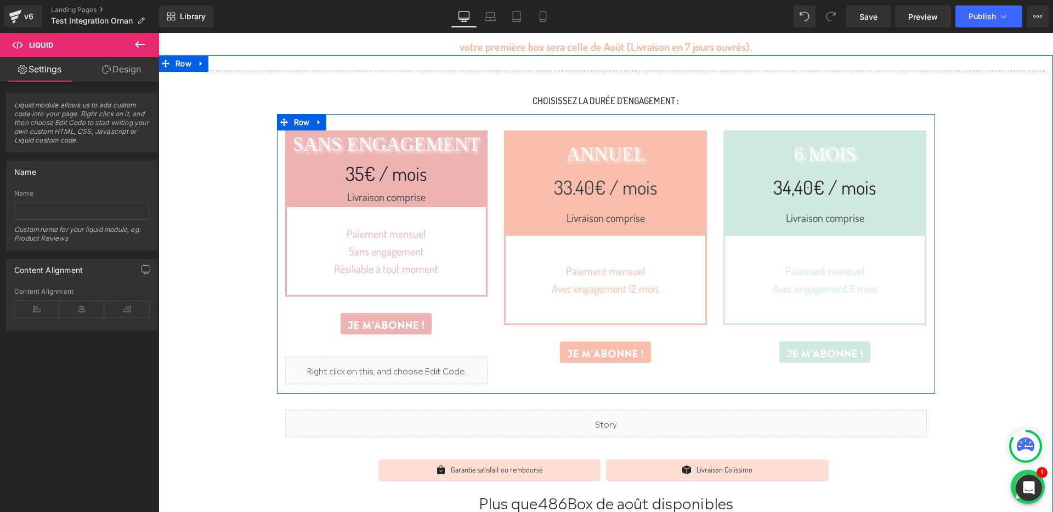
click at [397, 363] on div "Liquid" at bounding box center [386, 370] width 203 height 27
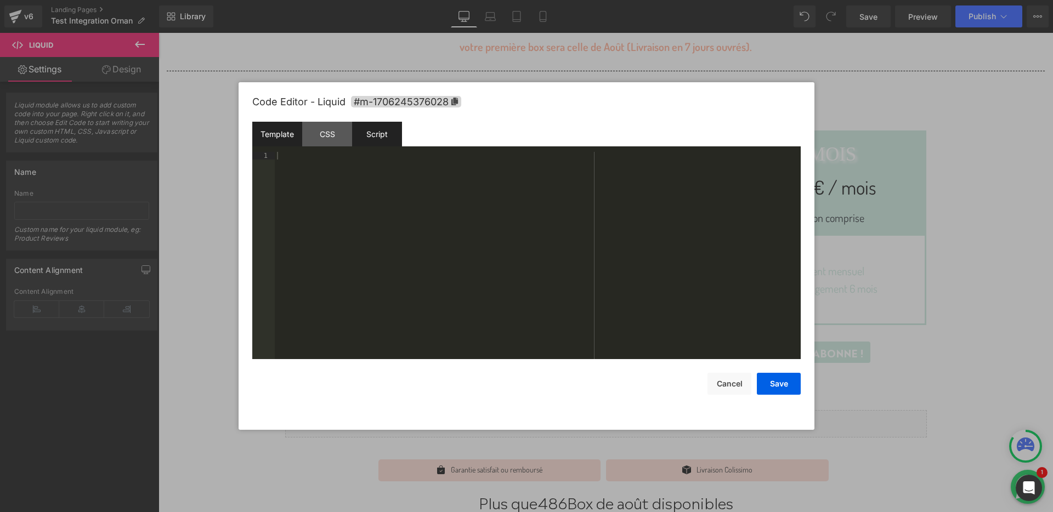
click at [0, 0] on div "Script" at bounding box center [0, 0] width 0 height 0
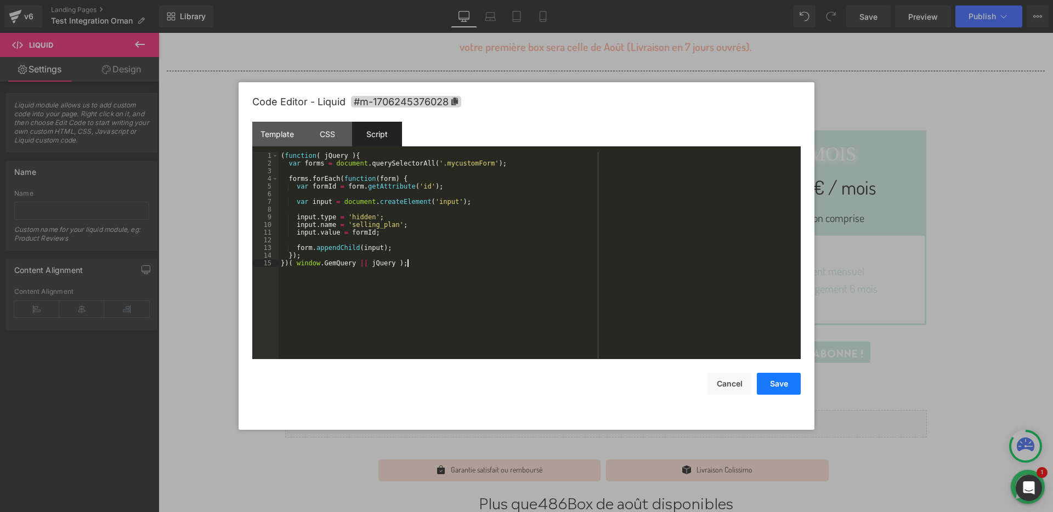
click at [0, 0] on button "Save" at bounding box center [0, 0] width 0 height 0
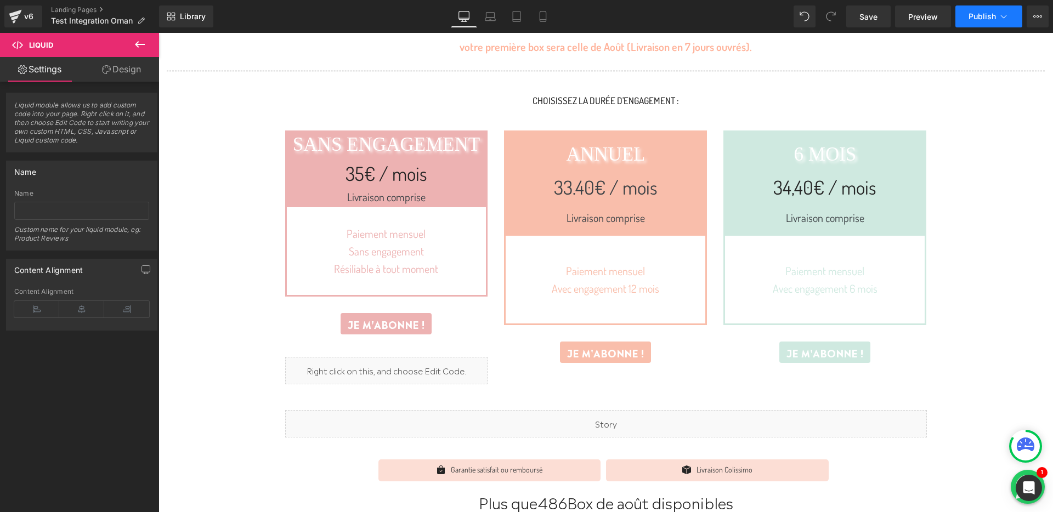
click at [980, 5] on button "Publish" at bounding box center [989, 16] width 67 height 22
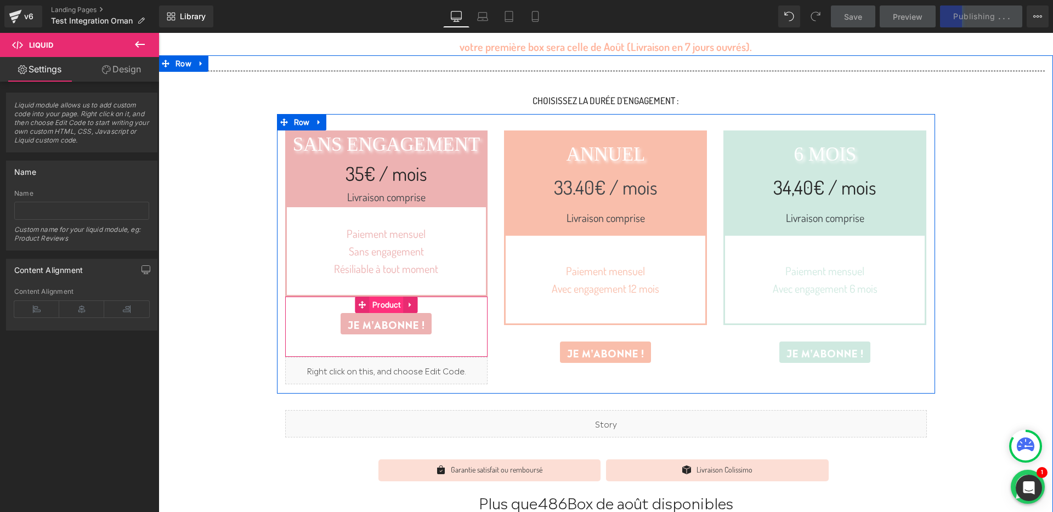
click at [389, 305] on span "Product" at bounding box center [386, 305] width 33 height 16
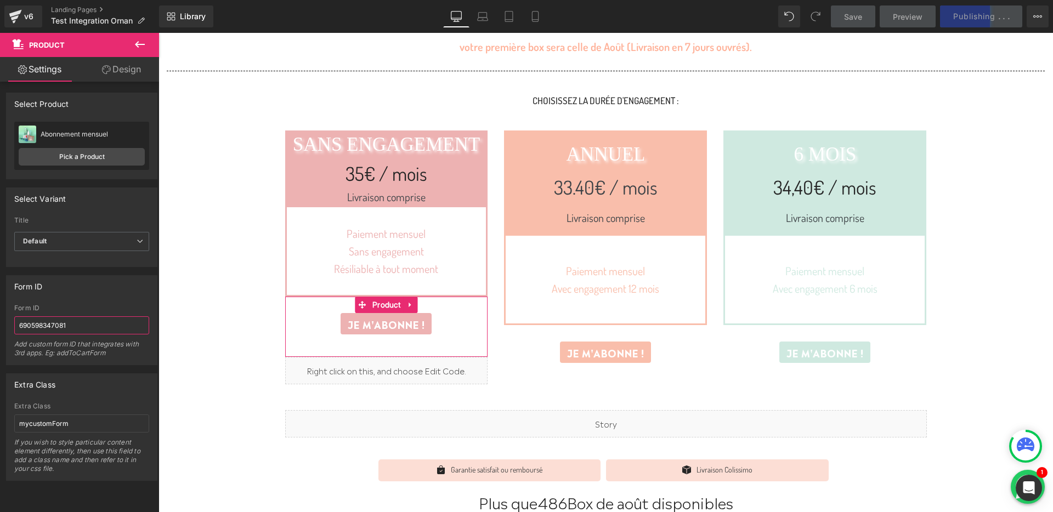
click at [78, 327] on input "690598347081" at bounding box center [81, 325] width 135 height 18
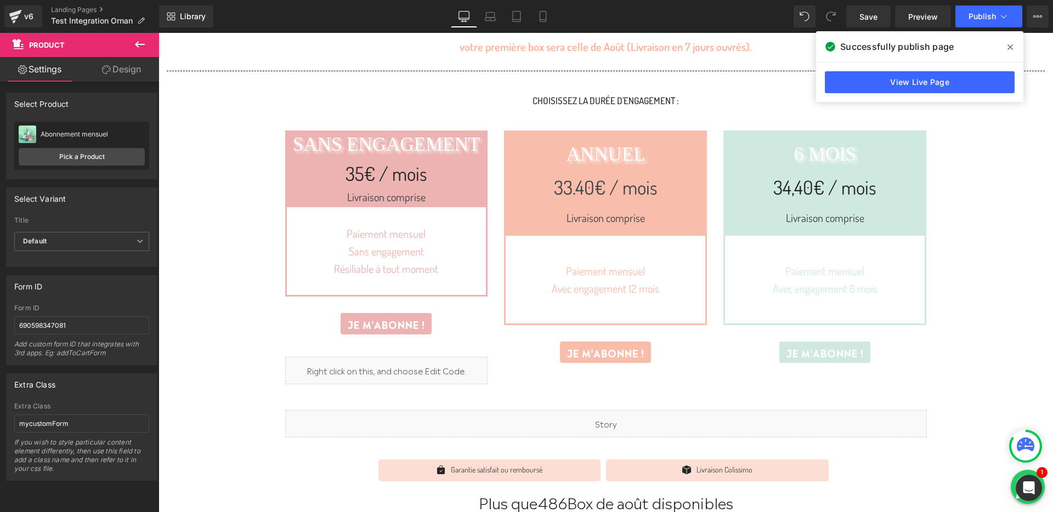
click at [743, 20] on div "Library Desktop Desktop Laptop Tablet Mobile Save Preview Publish Scheduled Vie…" at bounding box center [606, 16] width 894 height 22
